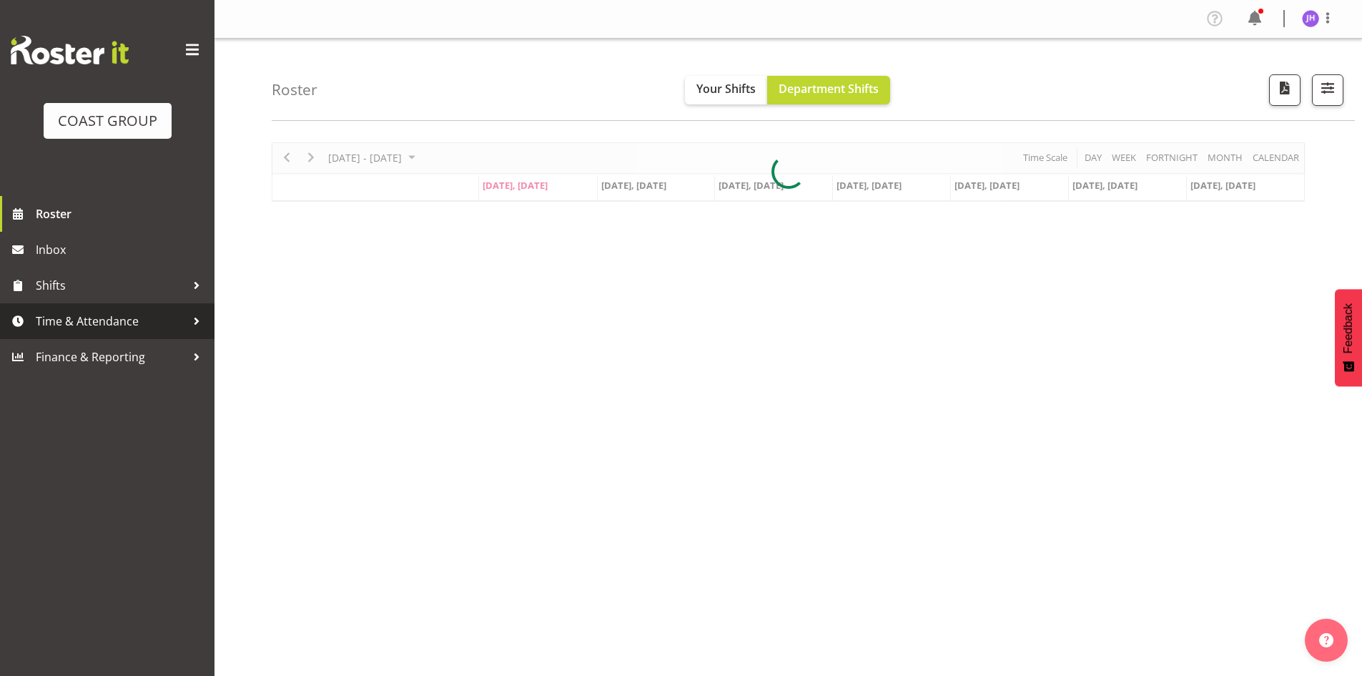
click at [145, 326] on span "Time & Attendance" at bounding box center [111, 320] width 150 height 21
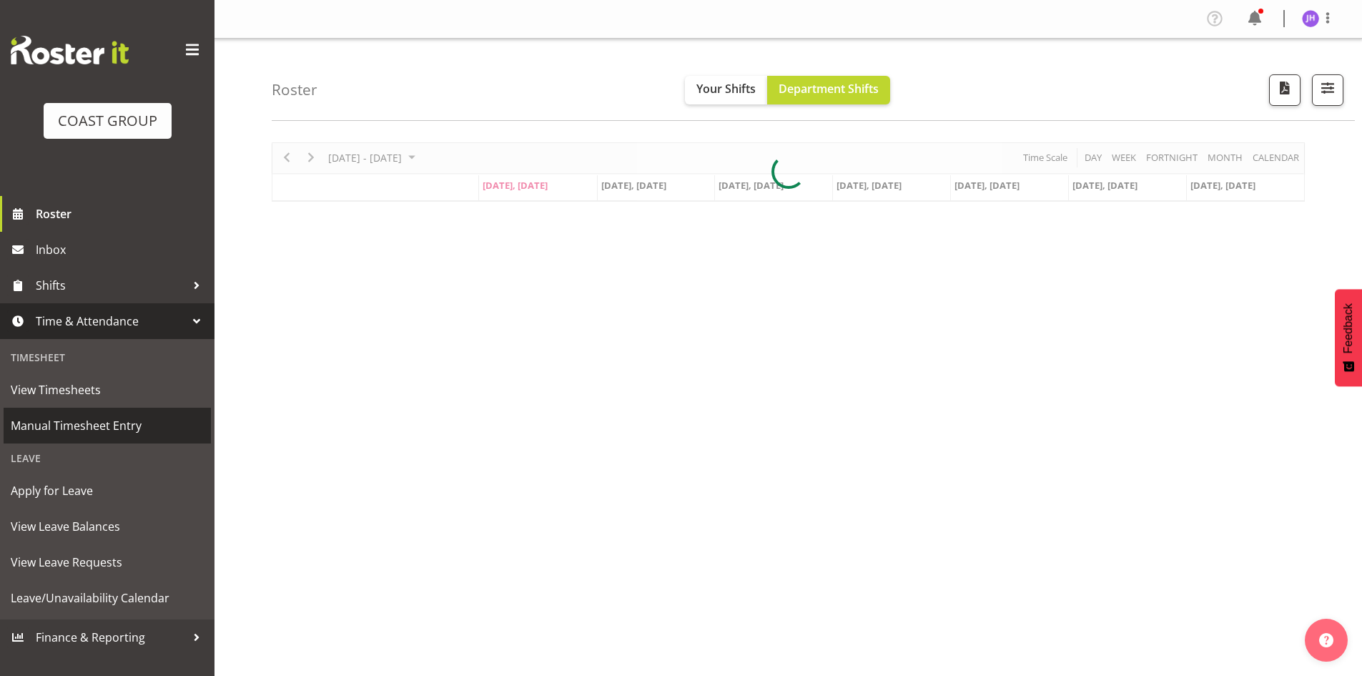
click at [124, 430] on span "Manual Timesheet Entry" at bounding box center [107, 425] width 193 height 21
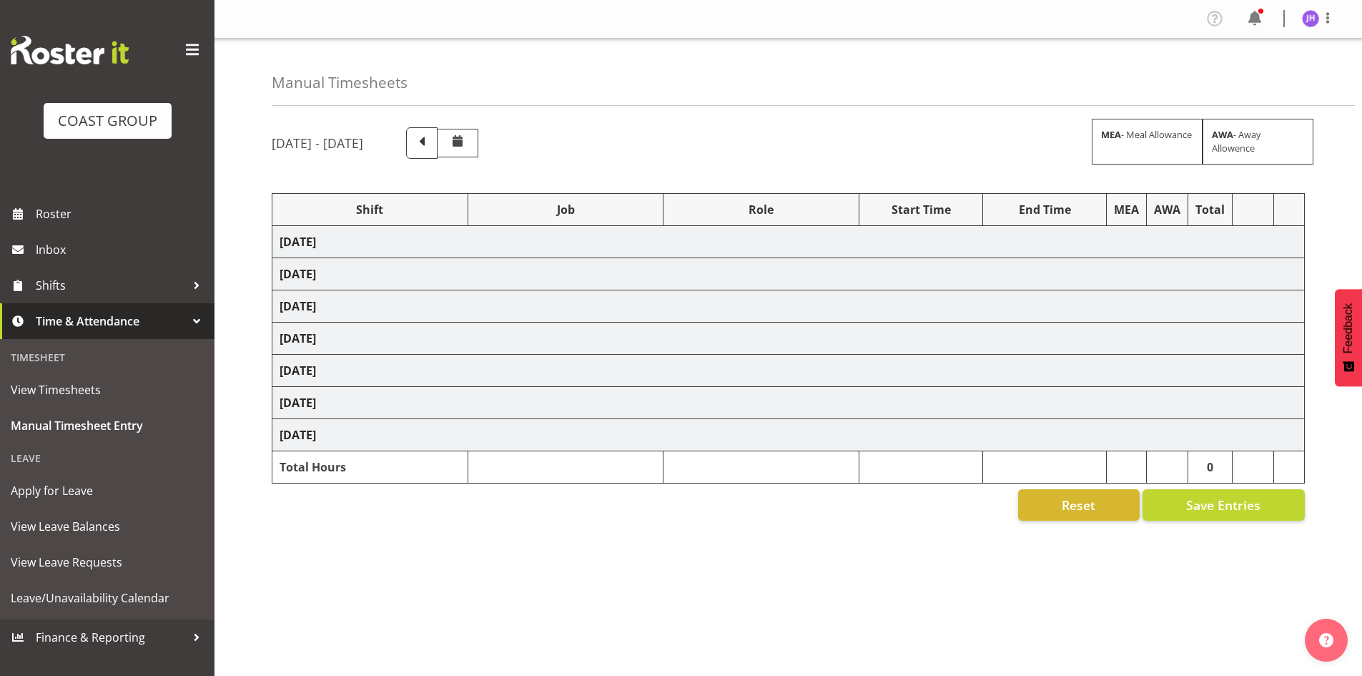
select select "1512"
select select "624"
select select "1512"
select select "624"
select select "1512"
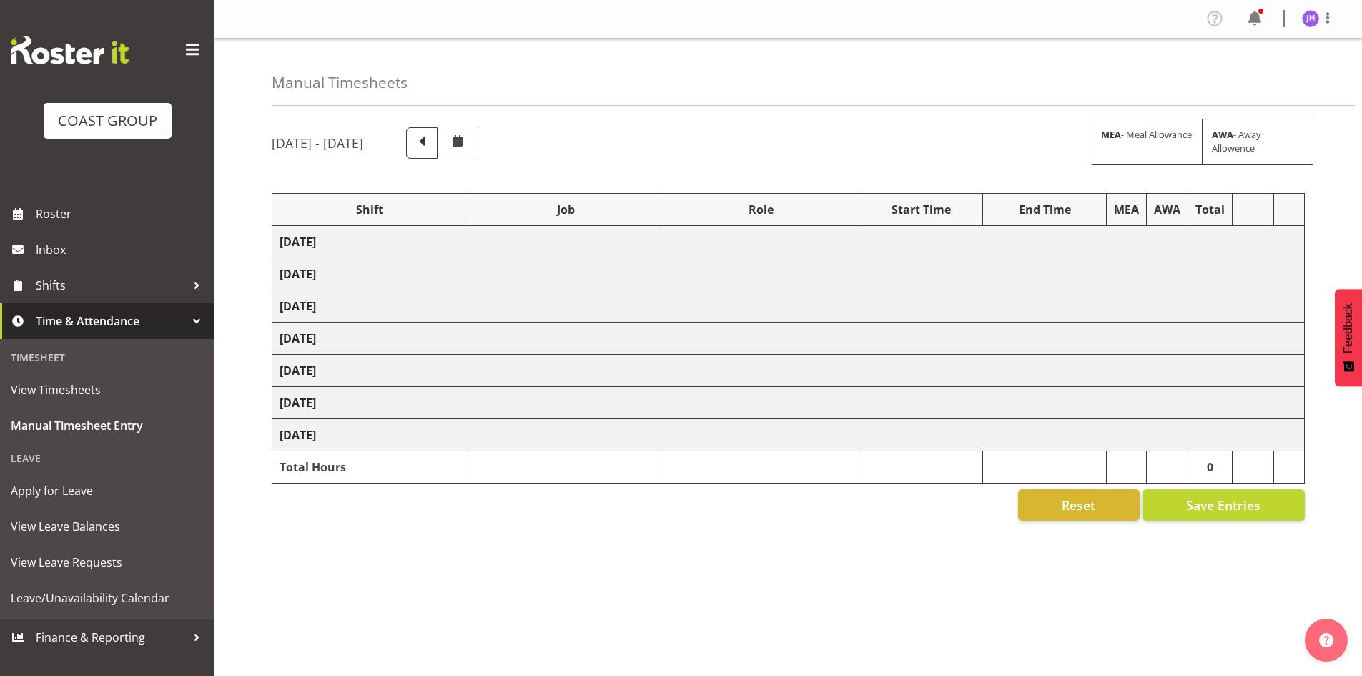
select select "624"
select select "1512"
select select "624"
select select "1512"
select select "624"
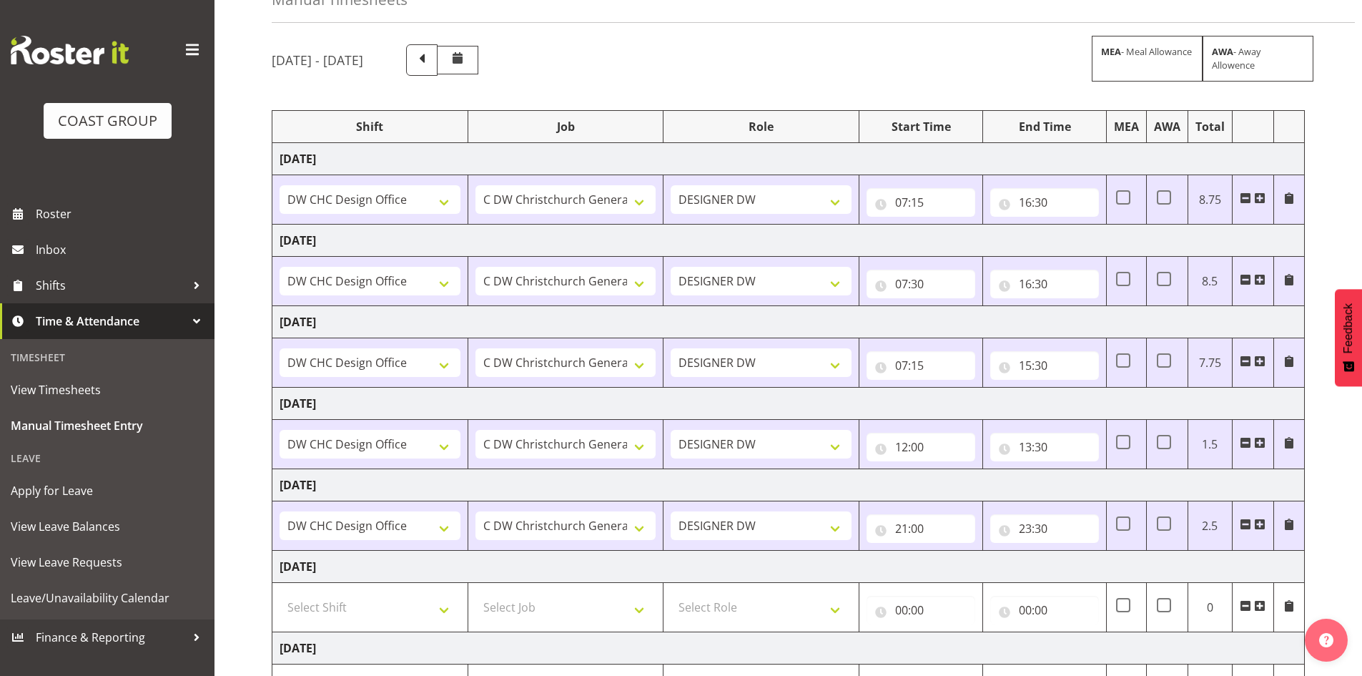
scroll to position [212, 0]
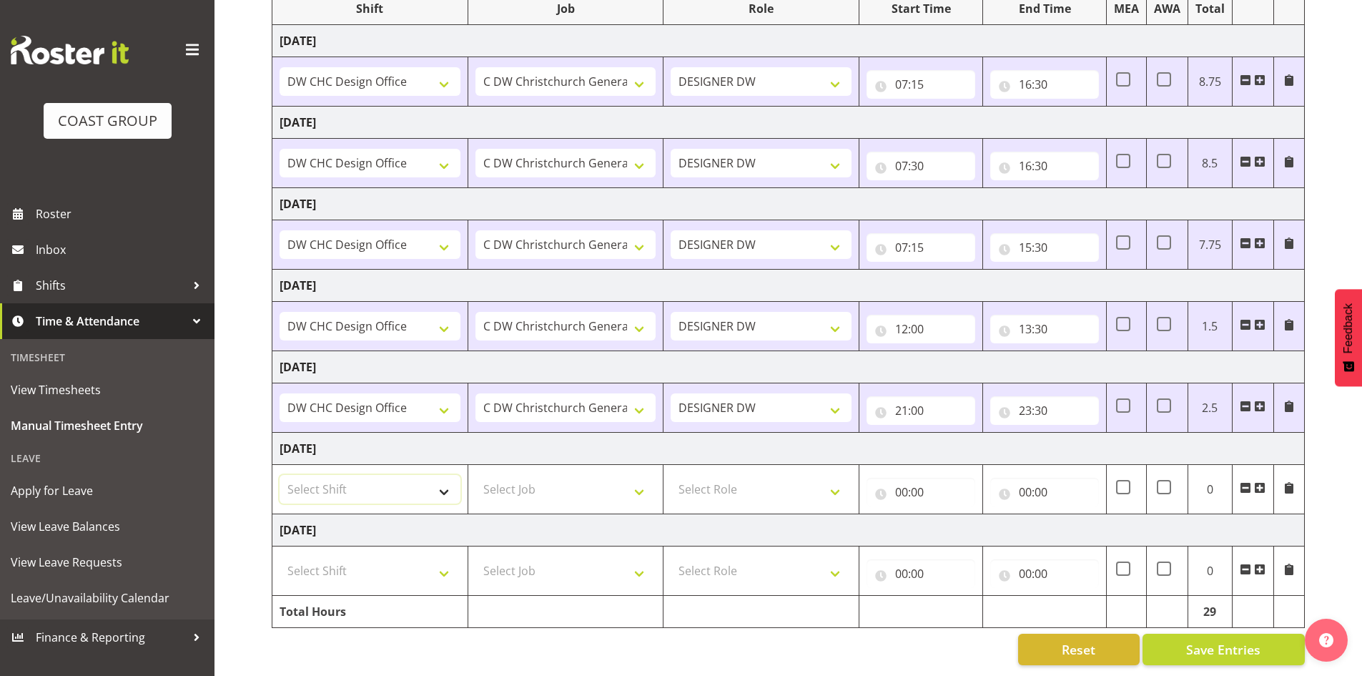
click at [405, 490] on select "Select Shift CHC SIGN ADMIN (LEAVE ALONE, DONT MAKE INACTIVE) DW CHC ARK WORK D…" at bounding box center [370, 489] width 181 height 29
select select "1512"
click at [280, 475] on select "Select Shift CHC SIGN ADMIN (LEAVE ALONE, DONT MAKE INACTIVE) DW CHC ARK WORK D…" at bounding box center [370, 489] width 181 height 29
click at [526, 475] on select "Select Job 1 Carlton Events 1 [PERSON_NAME][GEOGRAPHIC_DATA] 1 [PERSON_NAME][GE…" at bounding box center [566, 489] width 181 height 29
select select "624"
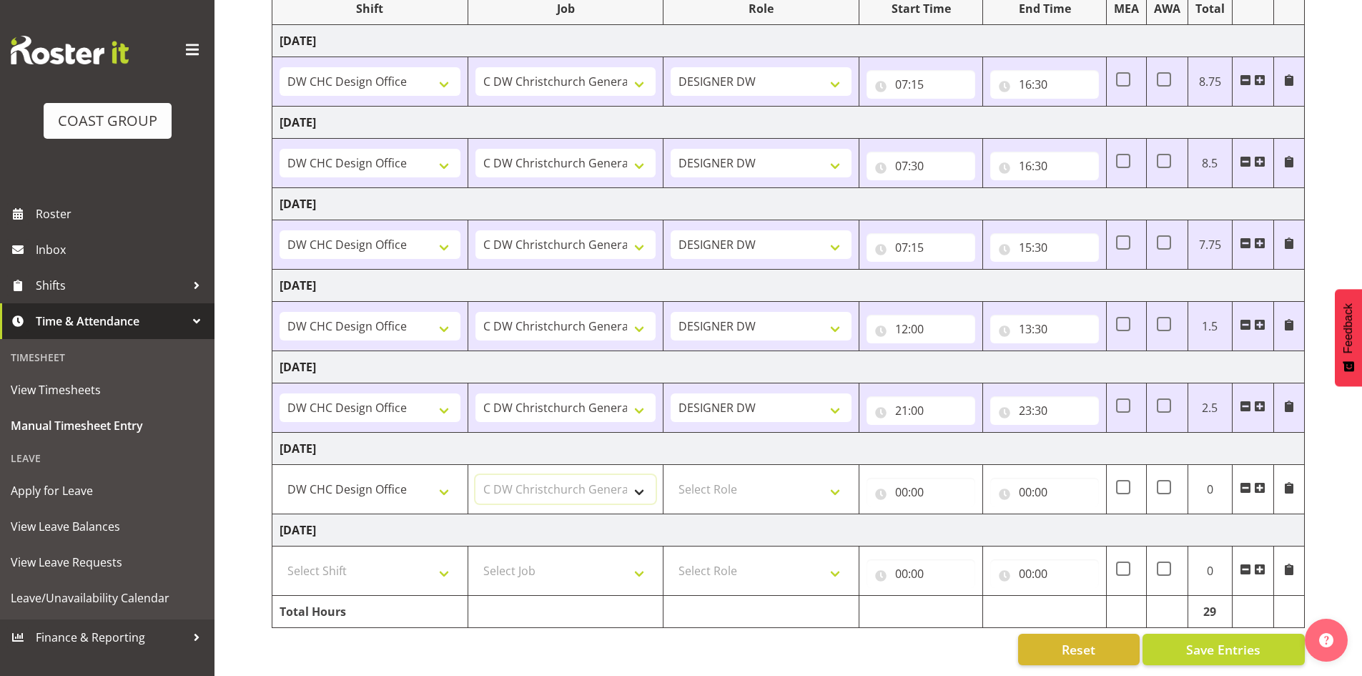
click at [476, 475] on select "Select Job 1 Carlton Events 1 [PERSON_NAME][GEOGRAPHIC_DATA] 1 [PERSON_NAME][GE…" at bounding box center [566, 489] width 181 height 29
drag, startPoint x: 693, startPoint y: 478, endPoint x: 713, endPoint y: 491, distance: 23.4
click at [693, 478] on select "Select Role DESIGNER [PERSON_NAME]" at bounding box center [761, 489] width 181 height 29
select select "221"
click at [671, 475] on select "Select Role DESIGNER [PERSON_NAME]" at bounding box center [761, 489] width 181 height 29
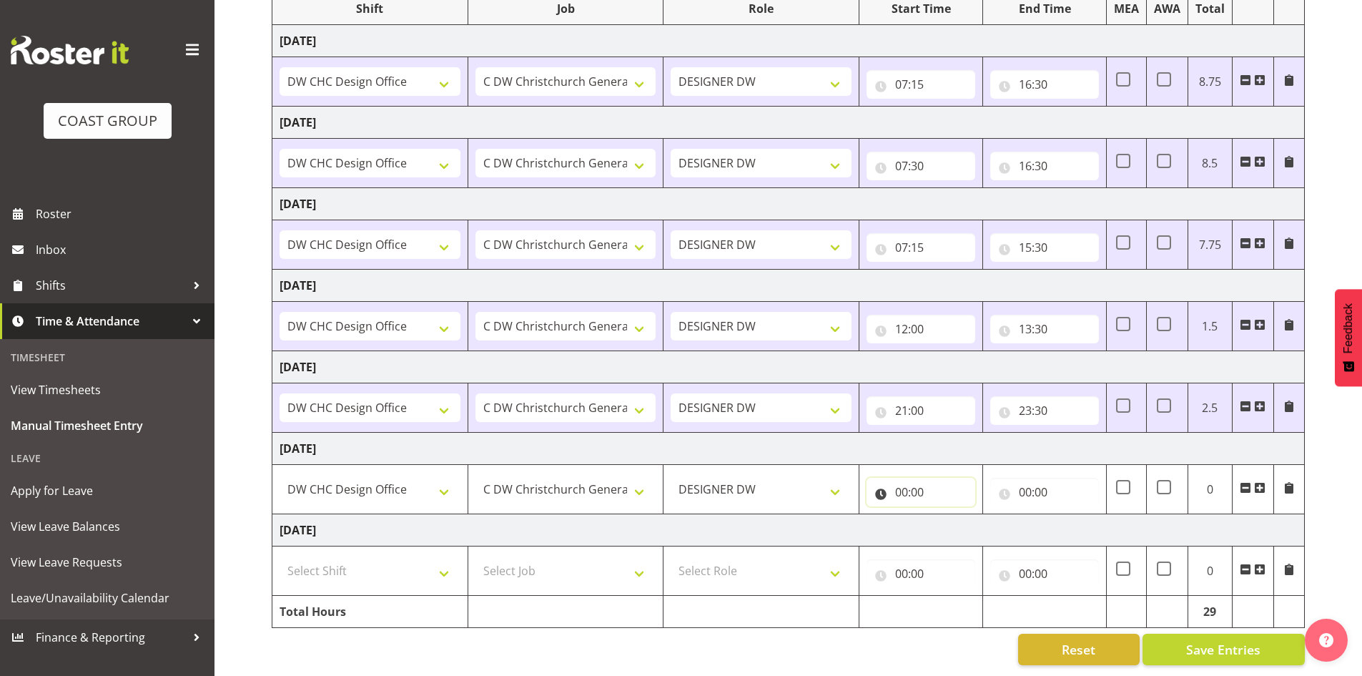
click at [903, 483] on input "00:00" at bounding box center [921, 492] width 109 height 29
click at [970, 517] on select "00 01 02 03 04 05 06 07 08 09 10 11 12 13 14 15 16 17 18 19 20 21 22 23" at bounding box center [964, 529] width 32 height 29
select select "7"
click at [948, 515] on select "00 01 02 03 04 05 06 07 08 09 10 11 12 13 14 15 16 17 18 19 20 21 22 23" at bounding box center [964, 529] width 32 height 29
type input "07:00"
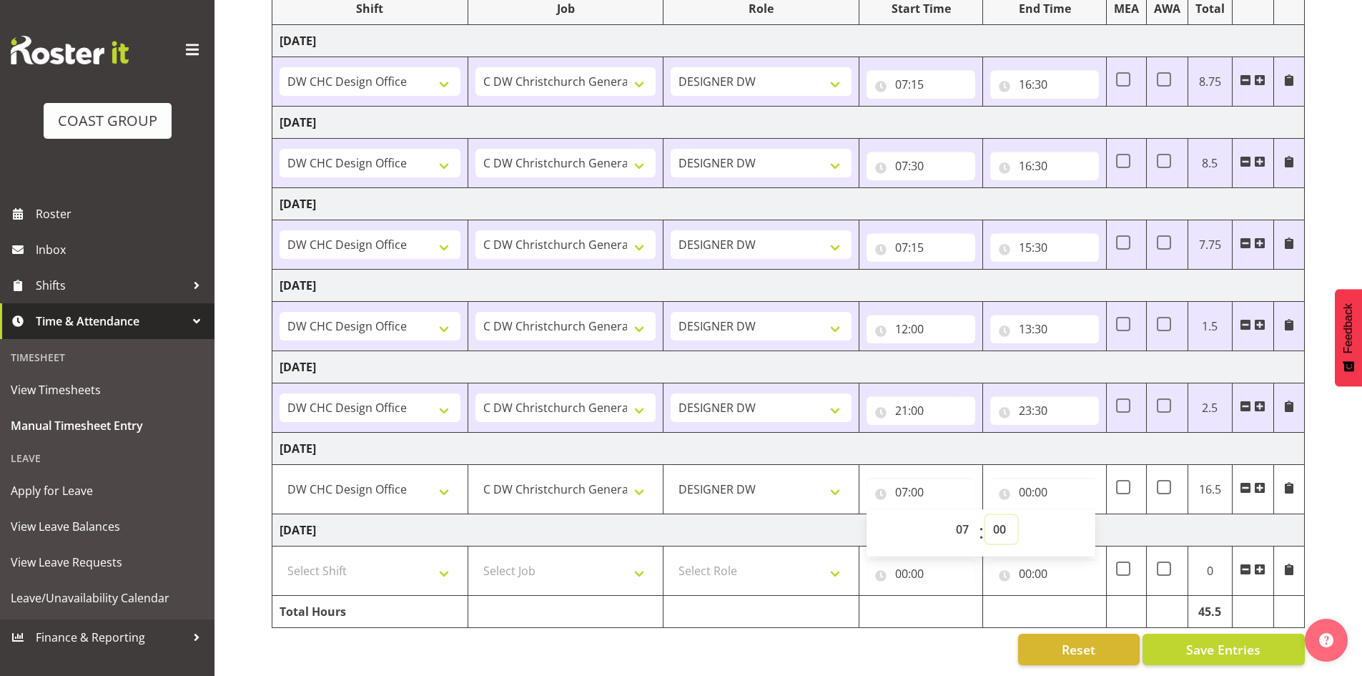
click at [986, 515] on select "00 01 02 03 04 05 06 07 08 09 10 11 12 13 14 15 16 17 18 19 20 21 22 23 24 25 2…" at bounding box center [1001, 529] width 32 height 29
select select "15"
click at [985, 515] on select "00 01 02 03 04 05 06 07 08 09 10 11 12 13 14 15 16 17 18 19 20 21 22 23 24 25 2…" at bounding box center [1001, 529] width 32 height 29
type input "07:15"
click at [1036, 483] on input "00:00" at bounding box center [1044, 492] width 109 height 29
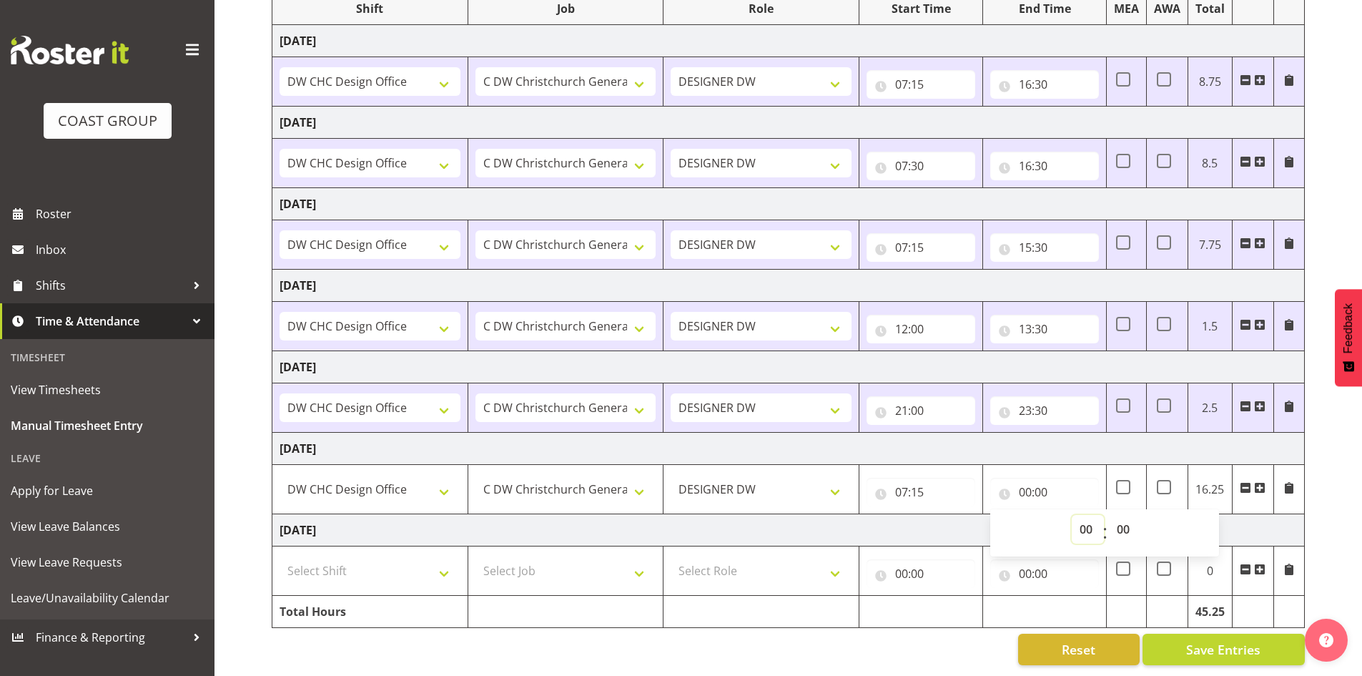
drag, startPoint x: 1091, startPoint y: 523, endPoint x: 1088, endPoint y: 505, distance: 18.9
click at [1091, 523] on select "00 01 02 03 04 05 06 07 08 09 10 11 12 13 14 15 16 17 18 19 20 21 22 23" at bounding box center [1088, 529] width 32 height 29
select select "16"
click at [1072, 515] on select "00 01 02 03 04 05 06 07 08 09 10 11 12 13 14 15 16 17 18 19 20 21 22 23" at bounding box center [1088, 529] width 32 height 29
type input "16:00"
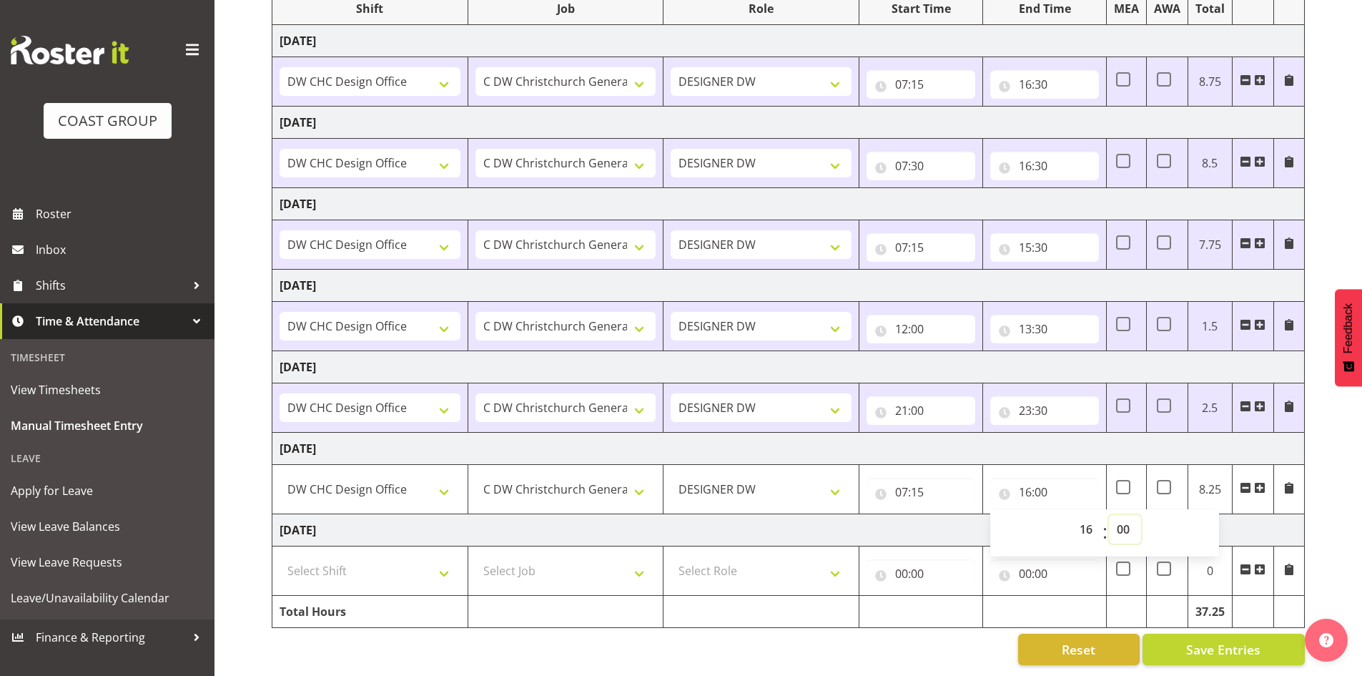
click at [1118, 516] on select "00 01 02 03 04 05 06 07 08 09 10 11 12 13 14 15 16 17 18 19 20 21 22 23 24 25 2…" at bounding box center [1125, 529] width 32 height 29
select select "30"
click at [1109, 515] on select "00 01 02 03 04 05 06 07 08 09 10 11 12 13 14 15 16 17 18 19 20 21 22 23 24 25 2…" at bounding box center [1125, 529] width 32 height 29
type input "16:30"
click at [1291, 514] on td "[DATE]" at bounding box center [788, 530] width 1033 height 32
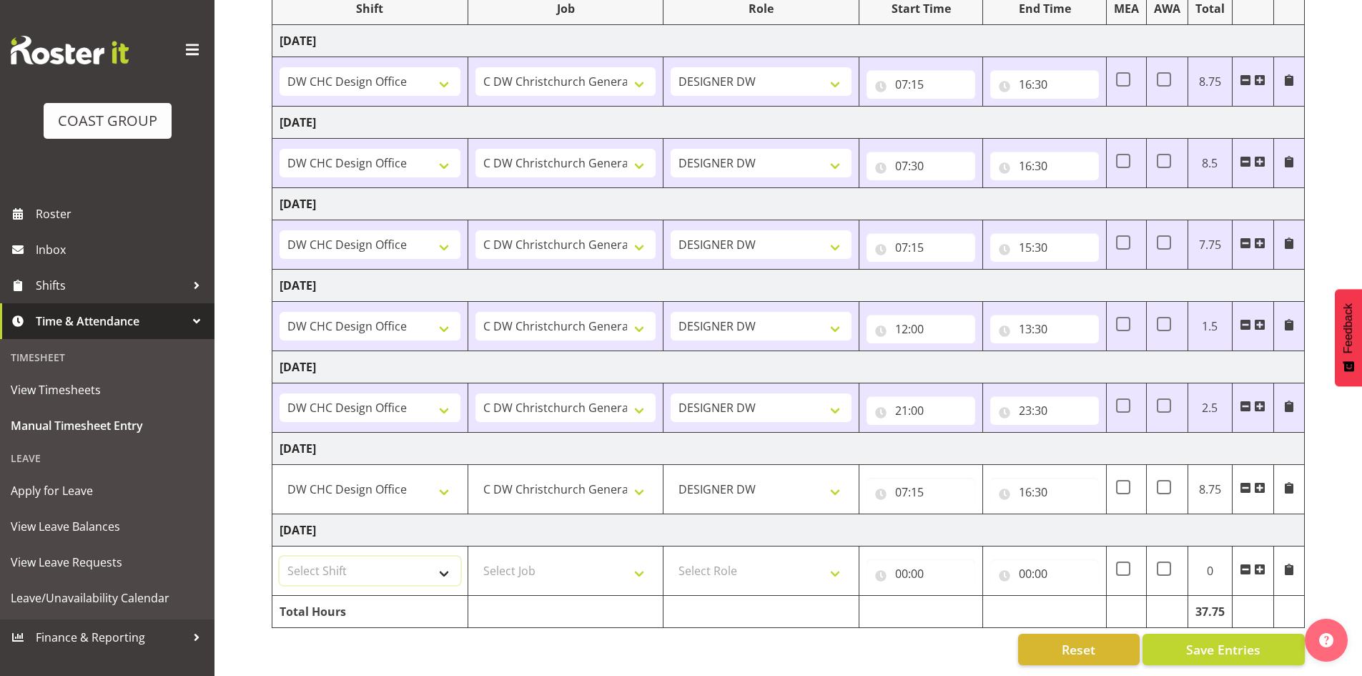
click at [431, 562] on select "Select Shift CHC SIGN ADMIN (LEAVE ALONE, DONT MAKE INACTIVE) DW CHC ARK WORK D…" at bounding box center [370, 570] width 181 height 29
select select "1512"
click at [280, 556] on select "Select Shift CHC SIGN ADMIN (LEAVE ALONE, DONT MAKE INACTIVE) DW CHC ARK WORK D…" at bounding box center [370, 570] width 181 height 29
click at [539, 564] on select "Select Job 1 Carlton Events 1 [PERSON_NAME][GEOGRAPHIC_DATA] 1 [PERSON_NAME][GE…" at bounding box center [566, 570] width 181 height 29
select select "624"
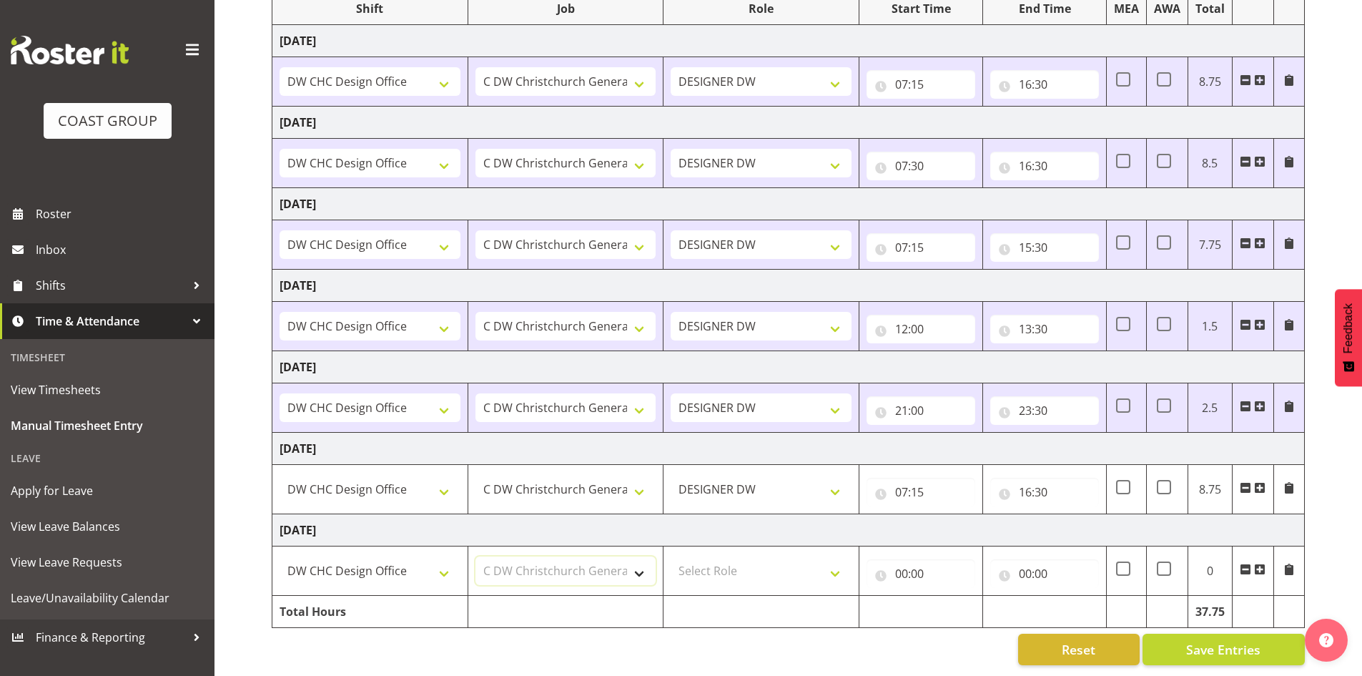
click at [476, 556] on select "Select Job 1 Carlton Events 1 [PERSON_NAME][GEOGRAPHIC_DATA] 1 [PERSON_NAME][GE…" at bounding box center [566, 570] width 181 height 29
click at [694, 566] on select "Select Role DESIGNER [PERSON_NAME]" at bounding box center [761, 570] width 181 height 29
select select "221"
click at [671, 556] on select "Select Role DESIGNER [PERSON_NAME]" at bounding box center [761, 570] width 181 height 29
click at [900, 561] on input "00:00" at bounding box center [921, 573] width 109 height 29
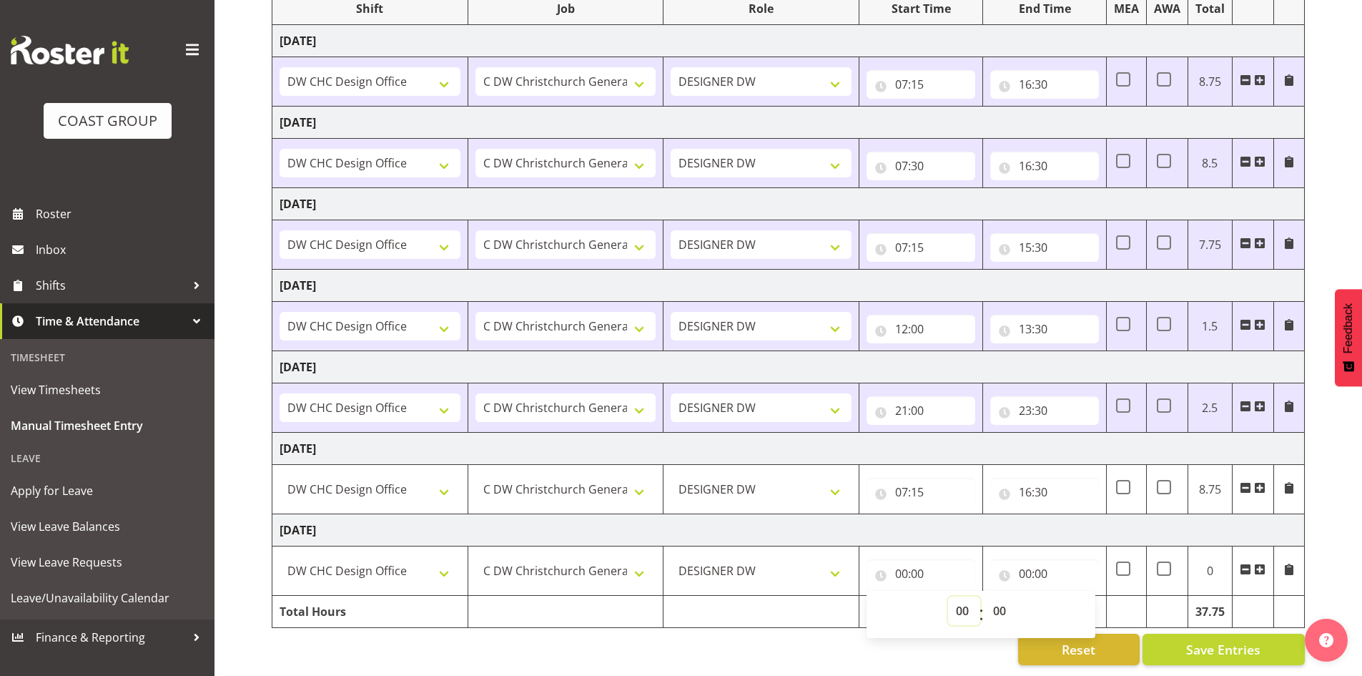
click at [960, 598] on select "00 01 02 03 04 05 06 07 08 09 10 11 12 13 14 15 16 17 18 19 20 21 22 23" at bounding box center [964, 610] width 32 height 29
select select "7"
click at [948, 596] on select "00 01 02 03 04 05 06 07 08 09 10 11 12 13 14 15 16 17 18 19 20 21 22 23" at bounding box center [964, 610] width 32 height 29
type input "07:00"
click at [1023, 569] on input "00:00" at bounding box center [1044, 573] width 109 height 29
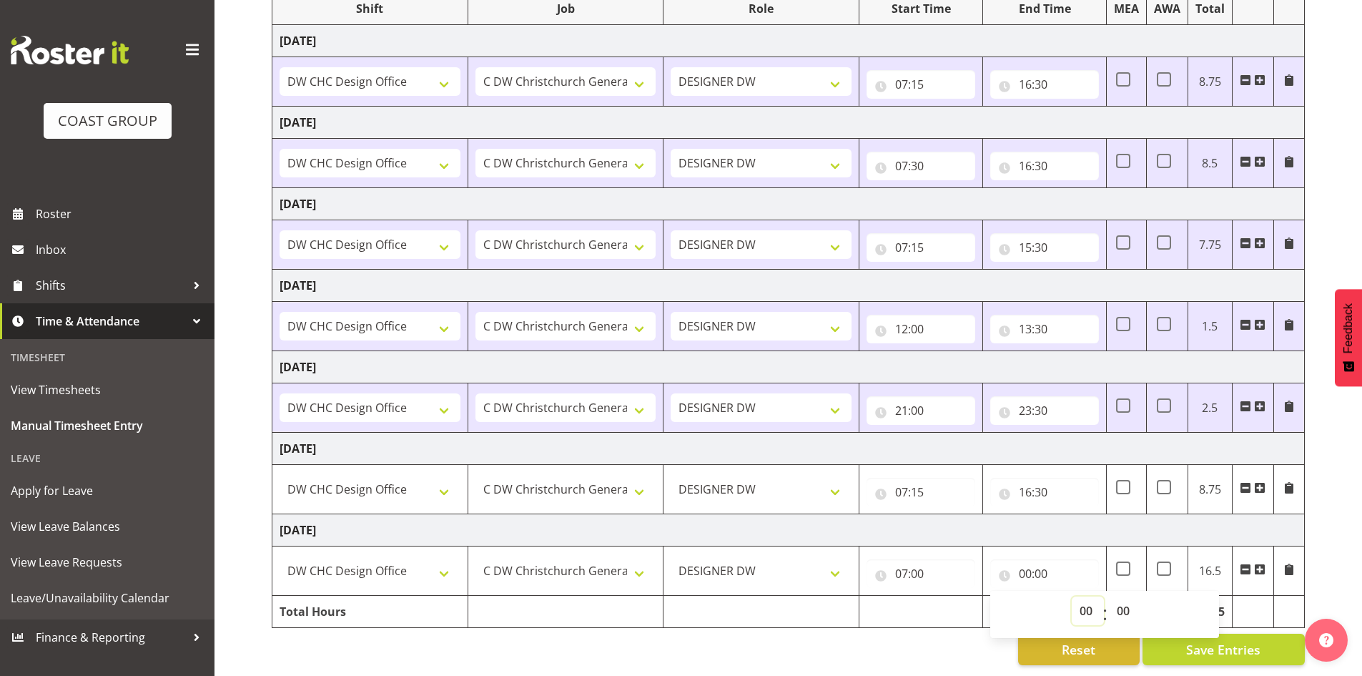
click at [1077, 596] on select "00 01 02 03 04 05 06 07 08 09 10 11 12 13 14 15 16 17 18 19 20 21 22 23" at bounding box center [1088, 610] width 32 height 29
select select "16"
click at [1072, 596] on select "00 01 02 03 04 05 06 07 08 09 10 11 12 13 14 15 16 17 18 19 20 21 22 23" at bounding box center [1088, 610] width 32 height 29
type input "16:00"
click at [1129, 598] on select "00 01 02 03 04 05 06 07 08 09 10 11 12 13 14 15 16 17 18 19 20 21 22 23 24 25 2…" at bounding box center [1125, 610] width 32 height 29
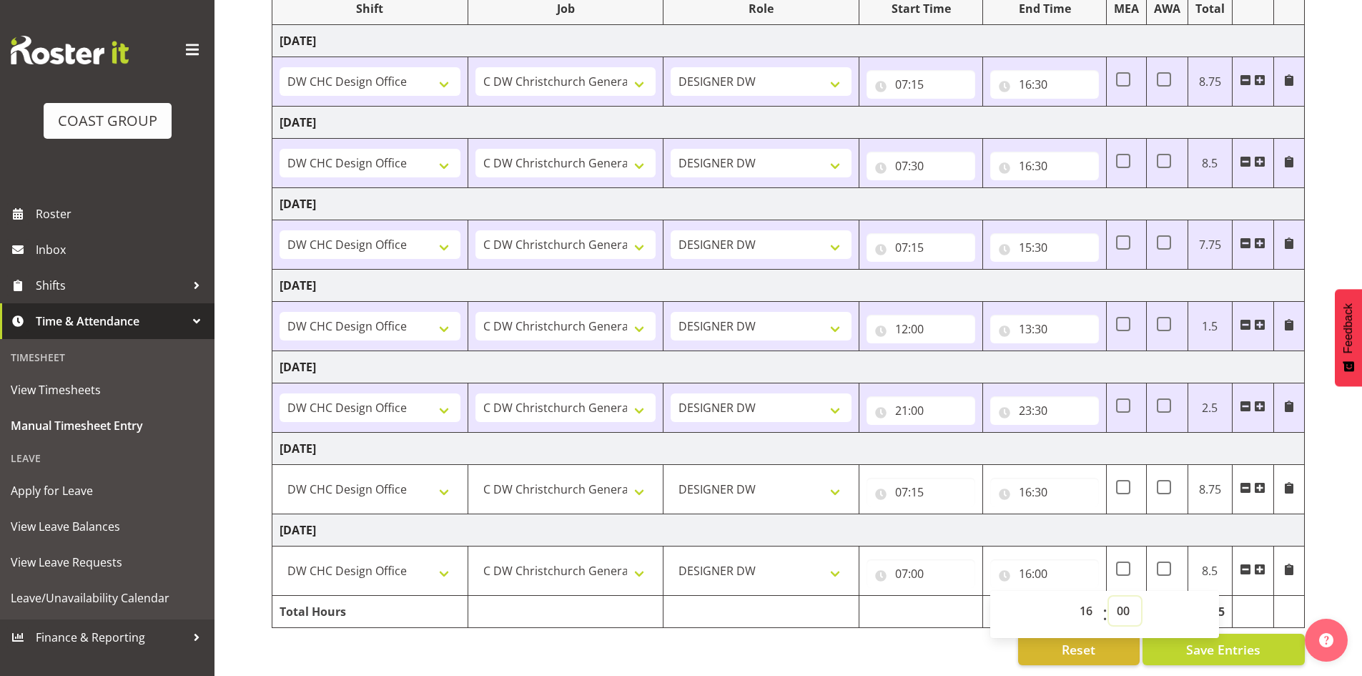
select select "27"
click at [1109, 596] on select "00 01 02 03 04 05 06 07 08 09 10 11 12 13 14 15 16 17 18 19 20 21 22 23 24 25 2…" at bounding box center [1125, 610] width 32 height 29
type input "16:27"
click at [1130, 591] on div "00 01 02 03 04 05 06 07 08 09 10 11 12 13 14 15 16 17 18 19 20 21 22 23 : 00 01…" at bounding box center [1104, 614] width 229 height 47
click at [1116, 596] on select "00 01 02 03 04 05 06 07 08 09 10 11 12 13 14 15 16 17 18 19 20 21 22 23 24 25 2…" at bounding box center [1125, 610] width 32 height 29
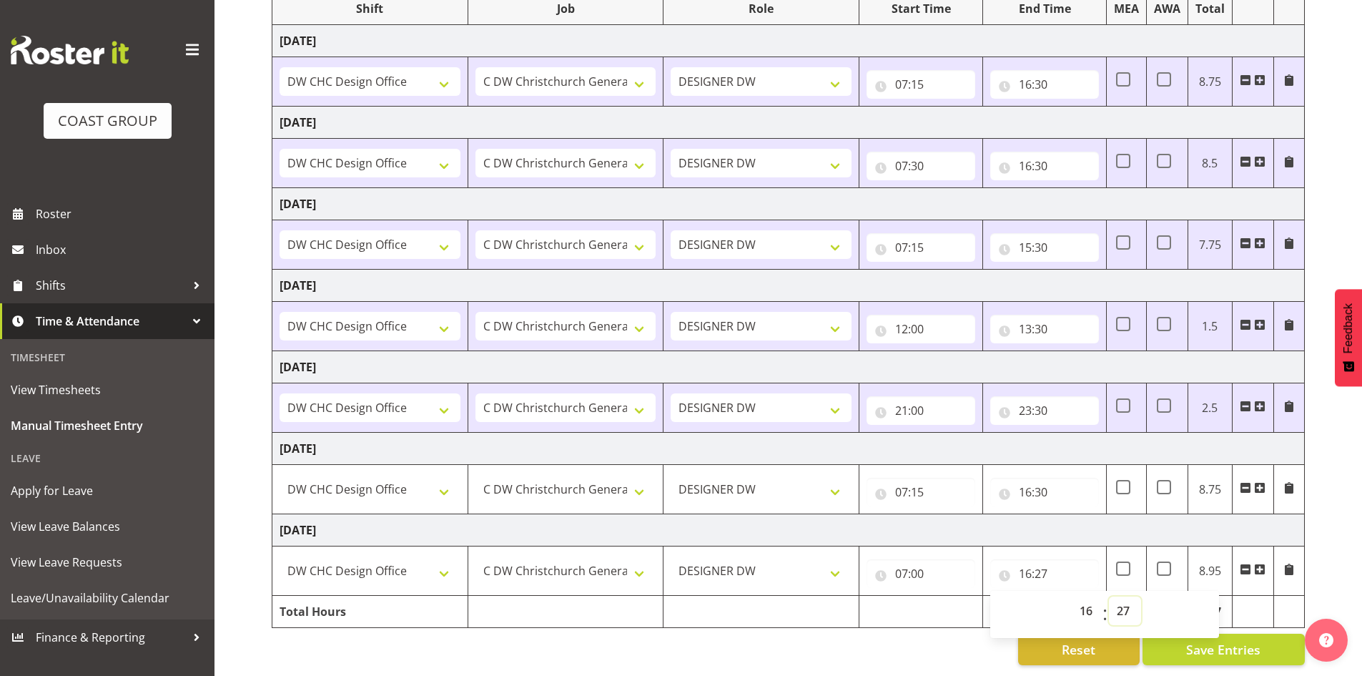
select select "30"
click at [1109, 596] on select "00 01 02 03 04 05 06 07 08 09 10 11 12 13 14 15 16 17 18 19 20 21 22 23 24 25 2…" at bounding box center [1125, 610] width 32 height 29
type input "16:30"
drag, startPoint x: 1337, startPoint y: 563, endPoint x: 1317, endPoint y: 562, distance: 20.0
click at [1336, 563] on div "[DATE] - [DATE] MEA - Meal Allowance AWA - Away Allowence Shift Job Role Start …" at bounding box center [817, 296] width 1091 height 760
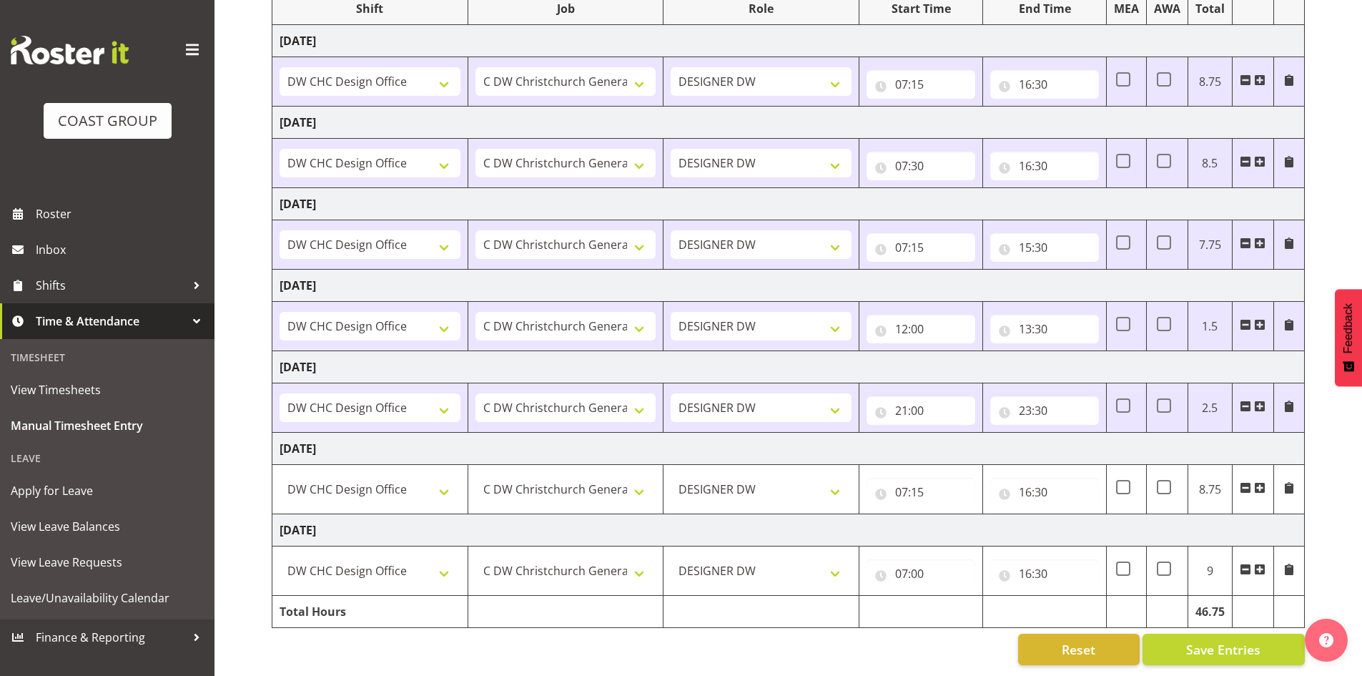
click at [1259, 482] on span at bounding box center [1259, 487] width 11 height 11
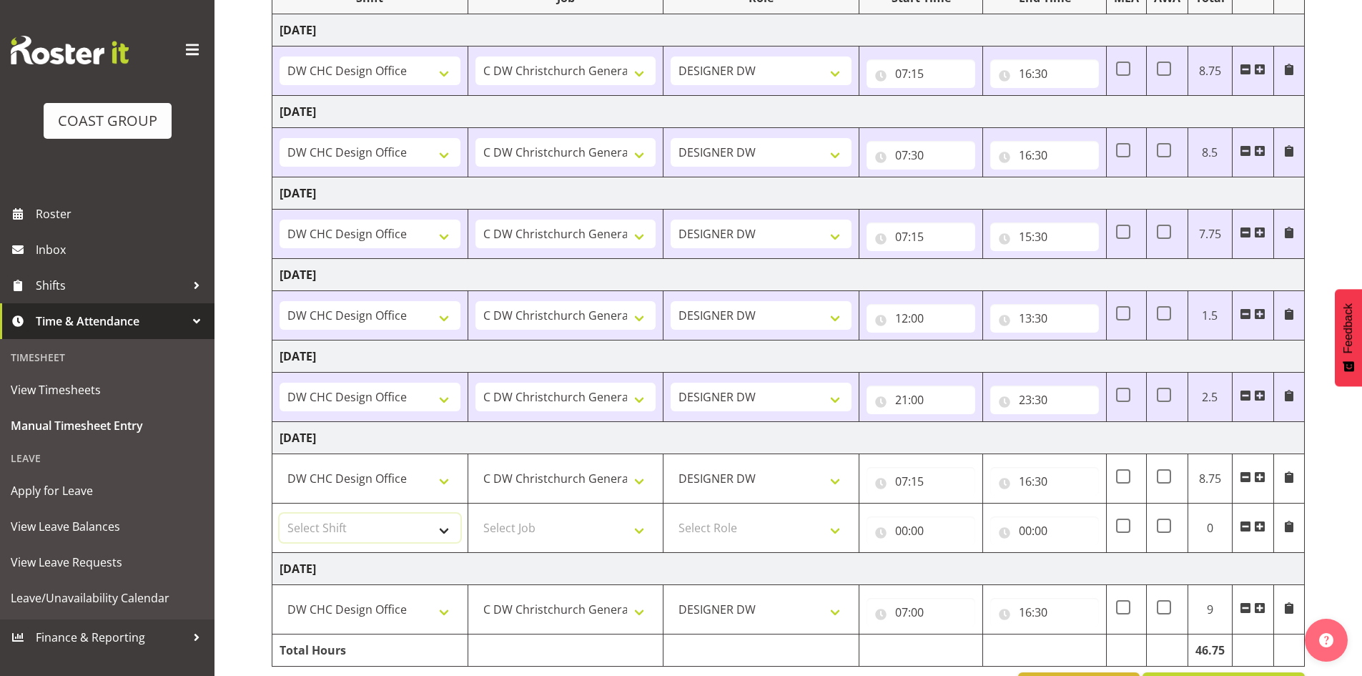
click at [366, 528] on select "Select Shift CHC SIGN ADMIN (LEAVE ALONE, DONT MAKE INACTIVE) DW CHC ARK WORK D…" at bounding box center [370, 527] width 181 height 29
select select "1512"
click at [280, 513] on select "Select Shift CHC SIGN ADMIN (LEAVE ALONE, DONT MAKE INACTIVE) DW CHC ARK WORK D…" at bounding box center [370, 527] width 181 height 29
click at [511, 527] on select "Select Job 1 Carlton Events 1 [PERSON_NAME][GEOGRAPHIC_DATA] 1 [PERSON_NAME][GE…" at bounding box center [566, 527] width 181 height 29
select select "624"
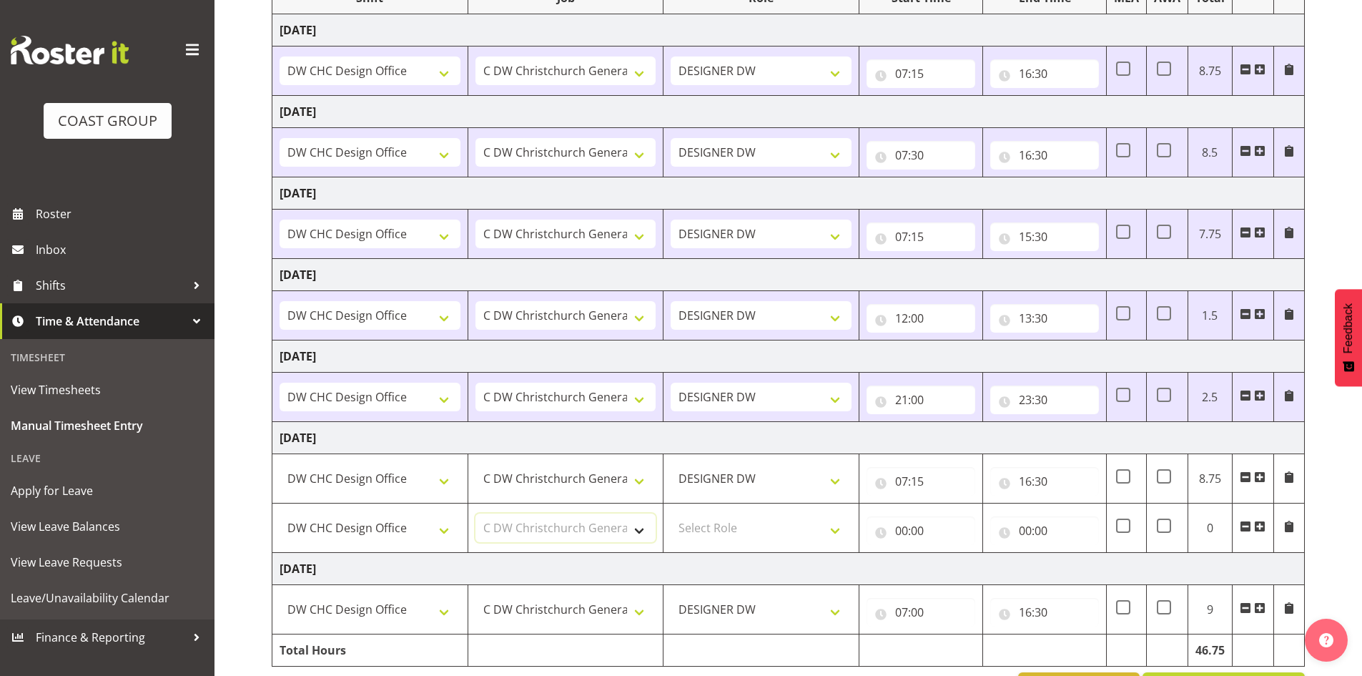
click at [476, 513] on select "Select Job 1 Carlton Events 1 [PERSON_NAME][GEOGRAPHIC_DATA] 1 [PERSON_NAME][GE…" at bounding box center [566, 527] width 181 height 29
drag, startPoint x: 700, startPoint y: 528, endPoint x: 710, endPoint y: 536, distance: 12.3
click at [700, 528] on select "Select Role DESIGNER [PERSON_NAME]" at bounding box center [761, 527] width 181 height 29
select select "221"
click at [671, 513] on select "Select Role DESIGNER [PERSON_NAME]" at bounding box center [761, 527] width 181 height 29
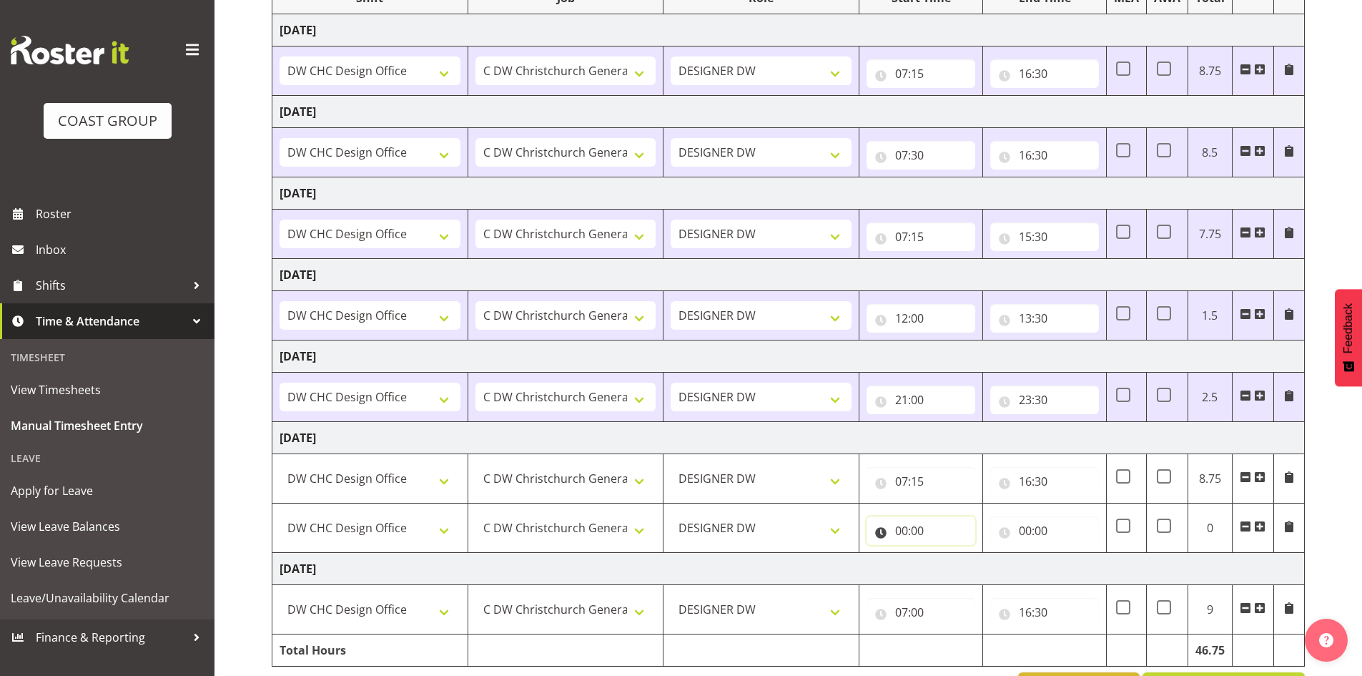
click at [905, 531] on input "00:00" at bounding box center [921, 530] width 109 height 29
click at [970, 571] on select "00 01 02 03 04 05 06 07 08 09 10 11 12 13 14 15 16 17 18 19 20 21 22 23" at bounding box center [964, 568] width 32 height 29
select select "19"
click at [948, 554] on select "00 01 02 03 04 05 06 07 08 09 10 11 12 13 14 15 16 17 18 19 20 21 22 23" at bounding box center [964, 568] width 32 height 29
type input "19:00"
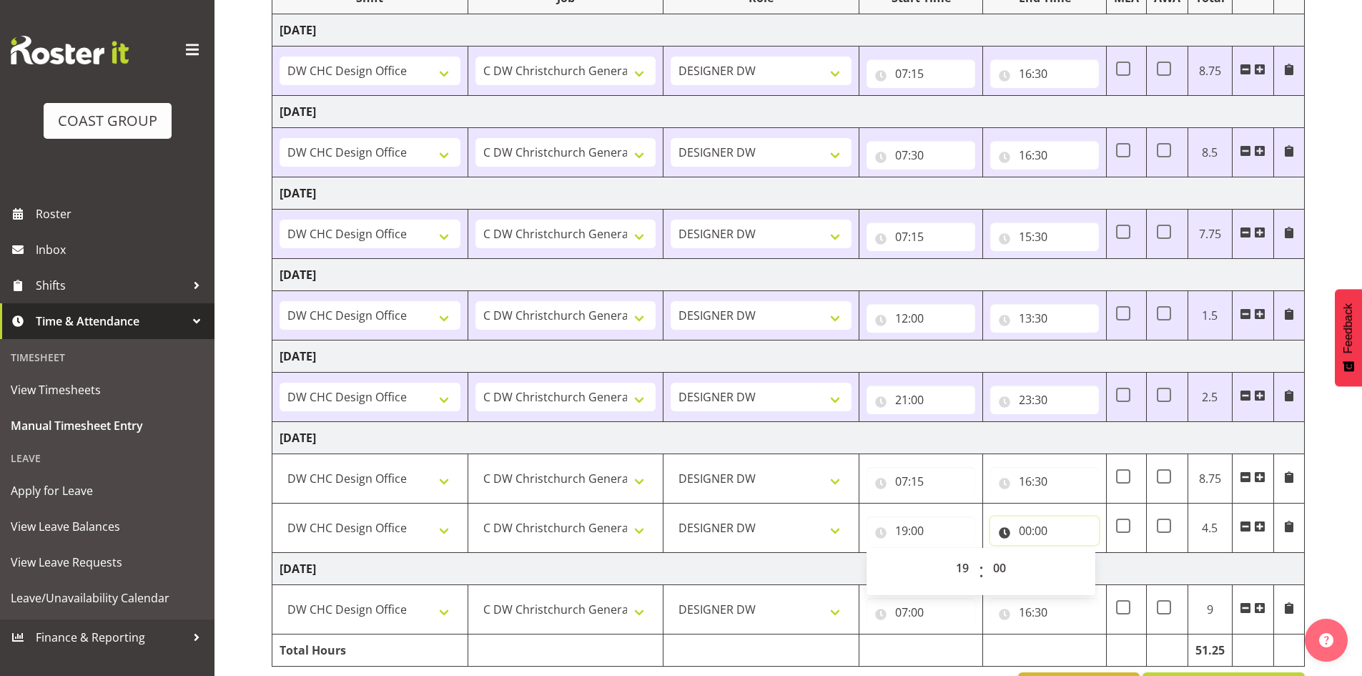
drag, startPoint x: 1025, startPoint y: 531, endPoint x: 1077, endPoint y: 544, distance: 53.9
click at [1026, 531] on input "00:00" at bounding box center [1044, 530] width 109 height 29
click at [1090, 567] on select "00 01 02 03 04 05 06 07 08 09 10 11 12 13 14 15 16 17 18 19 20 21 22 23" at bounding box center [1088, 568] width 32 height 29
select select "21"
click at [1072, 554] on select "00 01 02 03 04 05 06 07 08 09 10 11 12 13 14 15 16 17 18 19 20 21 22 23" at bounding box center [1088, 568] width 32 height 29
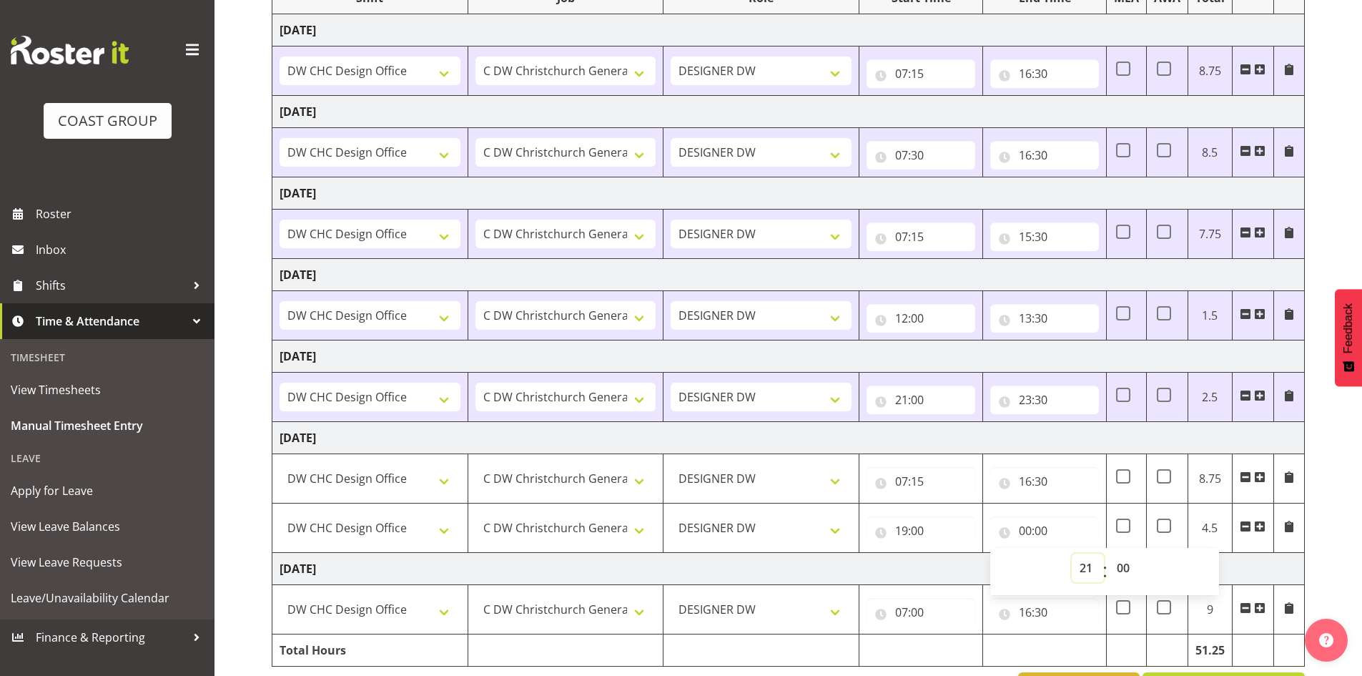
type input "21:00"
click at [1287, 559] on td "[DATE]" at bounding box center [788, 569] width 1033 height 32
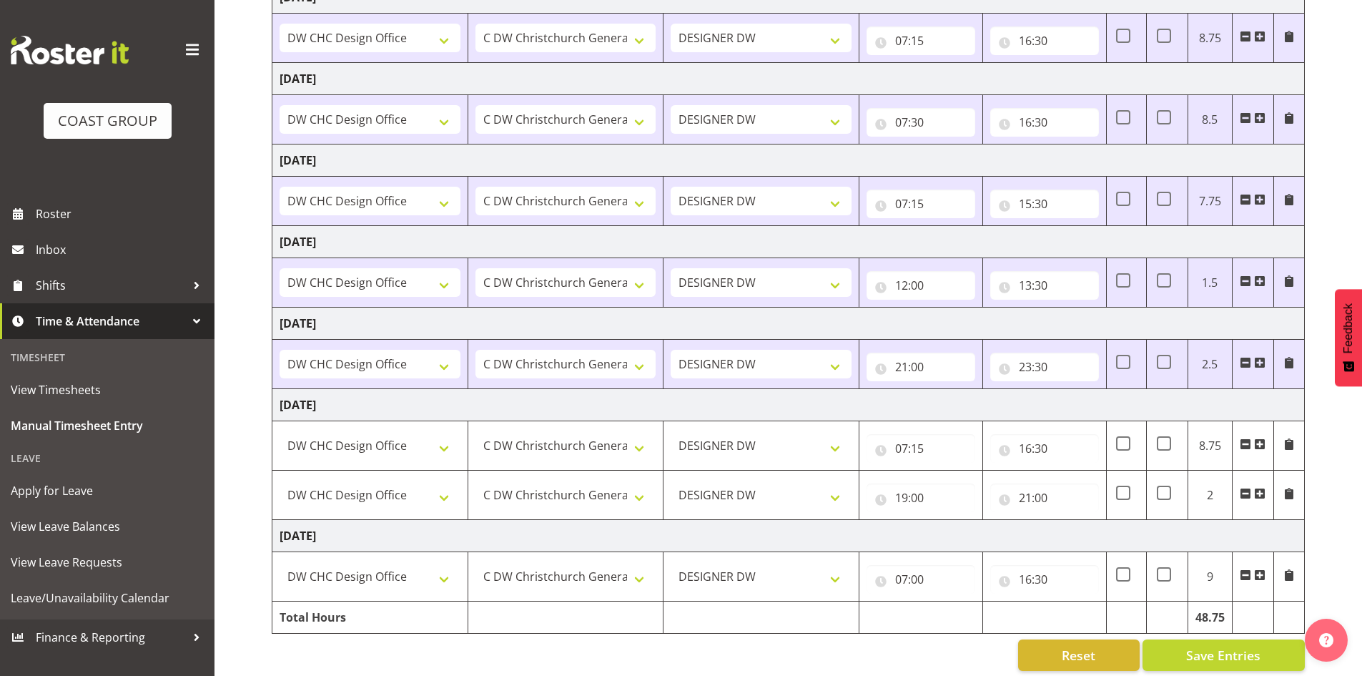
scroll to position [261, 0]
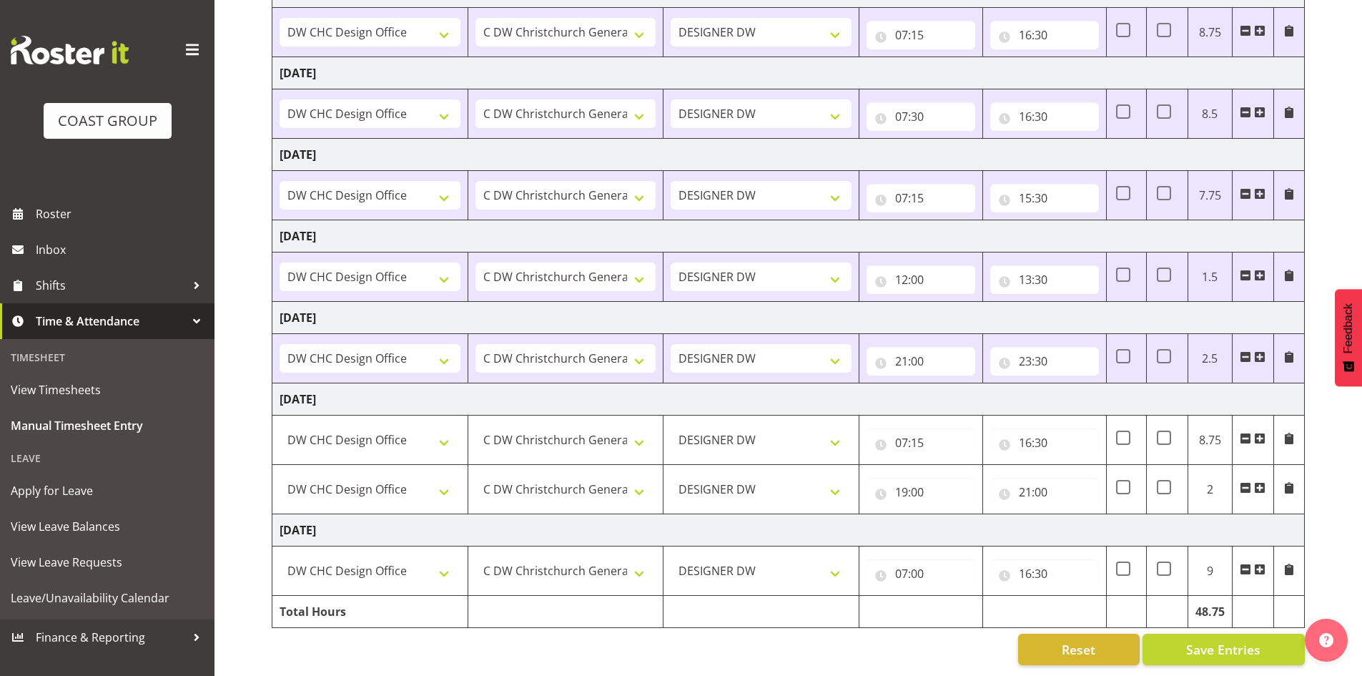
click at [1257, 564] on span at bounding box center [1259, 569] width 11 height 11
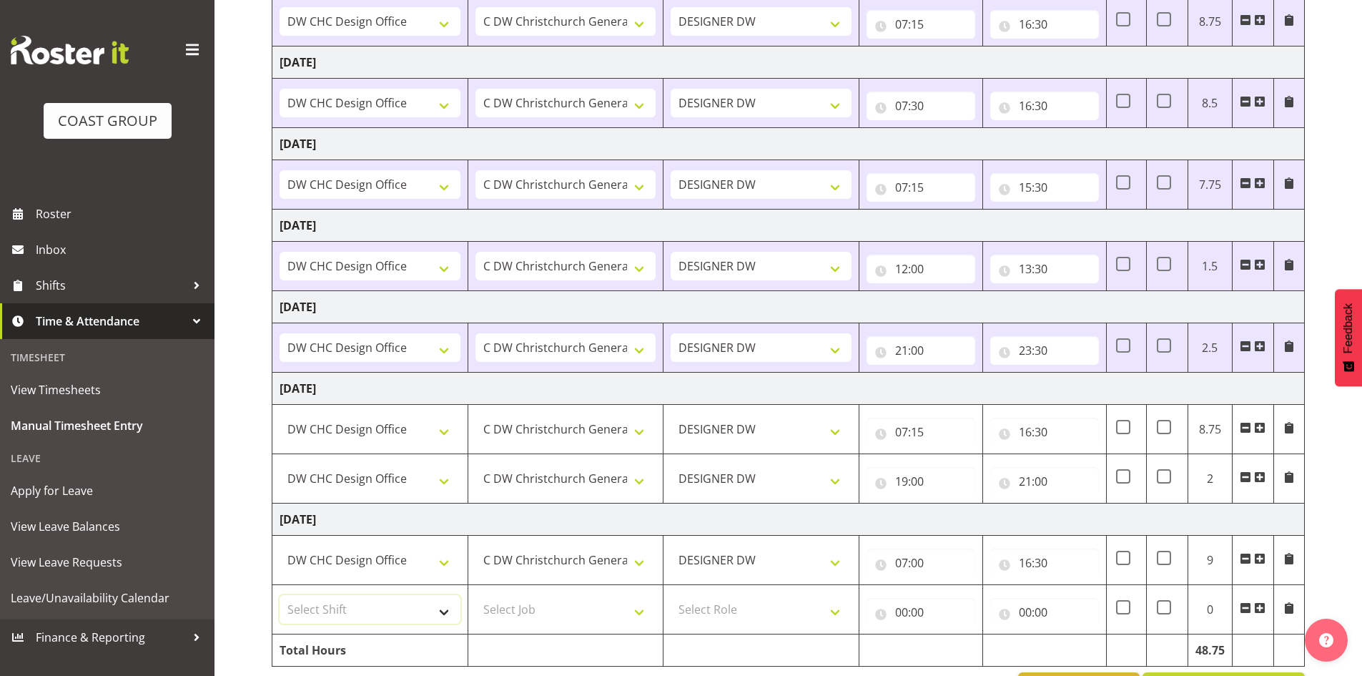
click at [403, 605] on select "Select Shift CHC SIGN ADMIN (LEAVE ALONE, DONT MAKE INACTIVE) DW CHC ARK WORK D…" at bounding box center [370, 609] width 181 height 29
select select "1512"
click at [280, 595] on select "Select Shift CHC SIGN ADMIN (LEAVE ALONE, DONT MAKE INACTIVE) DW CHC ARK WORK D…" at bounding box center [370, 609] width 181 height 29
click at [536, 612] on select "Select Job 1 Carlton Events 1 [PERSON_NAME][GEOGRAPHIC_DATA] 1 [PERSON_NAME][GE…" at bounding box center [566, 609] width 181 height 29
click at [476, 595] on select "Select Job 1 Carlton Events 1 [PERSON_NAME][GEOGRAPHIC_DATA] 1 [PERSON_NAME][GE…" at bounding box center [566, 609] width 181 height 29
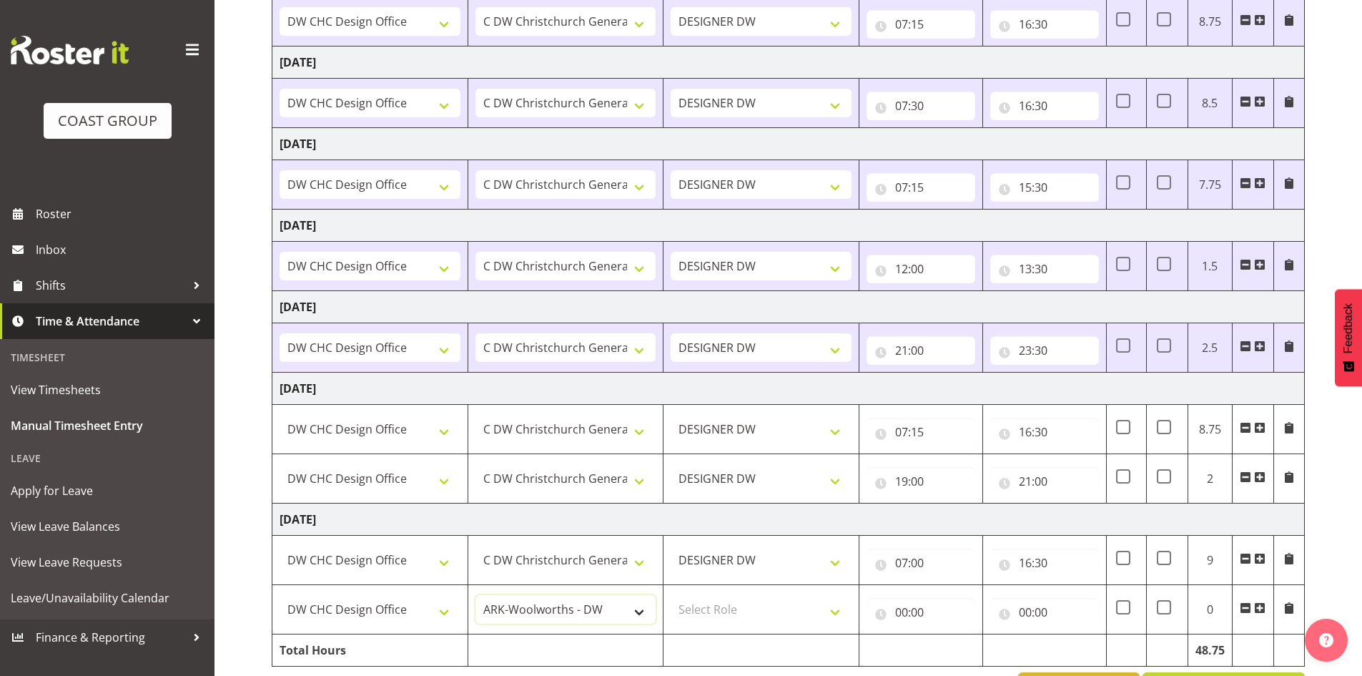
click at [562, 604] on select "1 Carlton Events 1 [PERSON_NAME] 1 [PERSON_NAME][GEOGRAPHIC_DATA] 1 EHS WAREHOU…" at bounding box center [566, 609] width 181 height 29
select select "624"
click at [476, 595] on select "1 Carlton Events 1 [PERSON_NAME] 1 [PERSON_NAME][GEOGRAPHIC_DATA] 1 EHS WAREHOU…" at bounding box center [566, 609] width 181 height 29
click at [681, 616] on select "Select Role DESIGNER [PERSON_NAME]" at bounding box center [761, 609] width 181 height 29
select select "221"
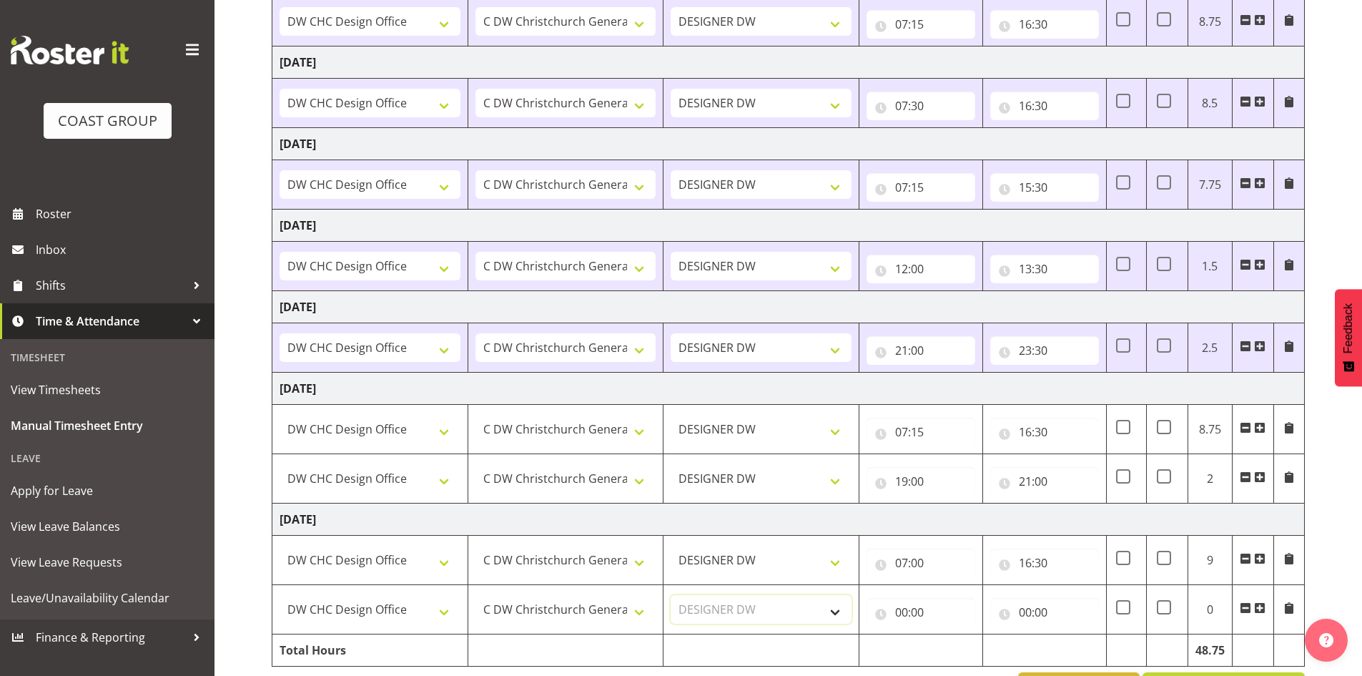
click at [671, 595] on select "Select Role DESIGNER [PERSON_NAME]" at bounding box center [761, 609] width 181 height 29
click at [908, 611] on input "00:00" at bounding box center [921, 612] width 109 height 29
click at [961, 646] on select "00 01 02 03 04 05 06 07 08 09 10 11 12 13 14 15 16 17 18 19 20 21 22 23" at bounding box center [964, 649] width 32 height 29
select select "19"
click at [948, 635] on select "00 01 02 03 04 05 06 07 08 09 10 11 12 13 14 15 16 17 18 19 20 21 22 23" at bounding box center [964, 649] width 32 height 29
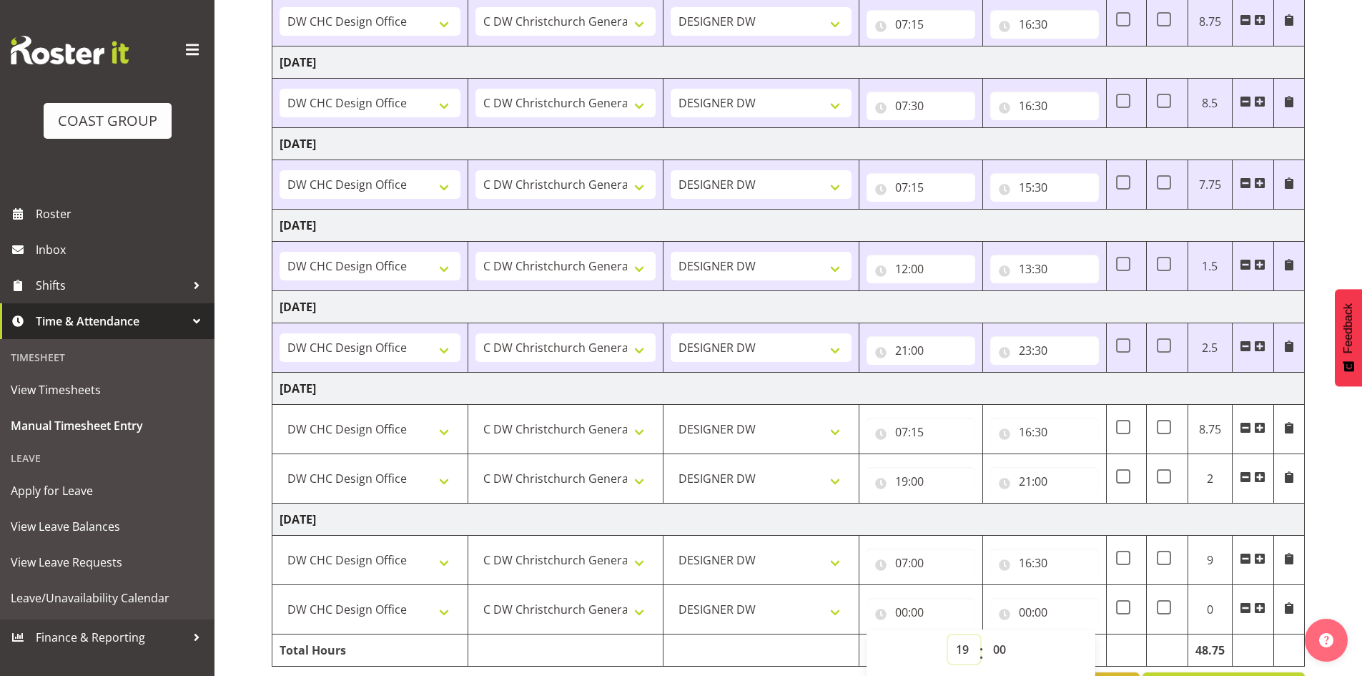
type input "19:00"
click at [1021, 616] on input "00:00" at bounding box center [1044, 612] width 109 height 29
click at [1088, 647] on select "00 01 02 03 04 05 06 07 08 09 10 11 12 13 14 15 16 17 18 19 20 21 22 23" at bounding box center [1088, 649] width 32 height 29
select select "21"
click at [1072, 635] on select "00 01 02 03 04 05 06 07 08 09 10 11 12 13 14 15 16 17 18 19 20 21 22 23" at bounding box center [1088, 649] width 32 height 29
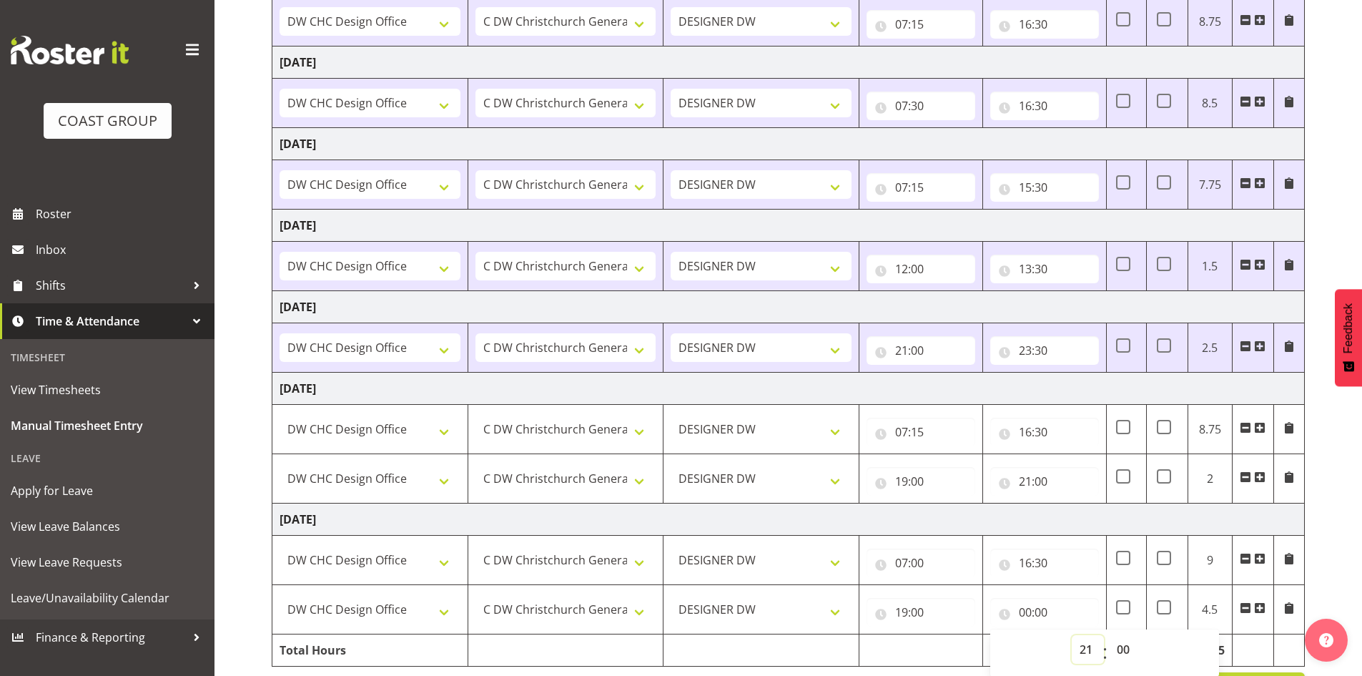
type input "21:00"
click at [1333, 579] on div "[DATE] - [DATE] MEA - Meal Allowance AWA - Away Allowence Shift Job Role Start …" at bounding box center [817, 285] width 1091 height 859
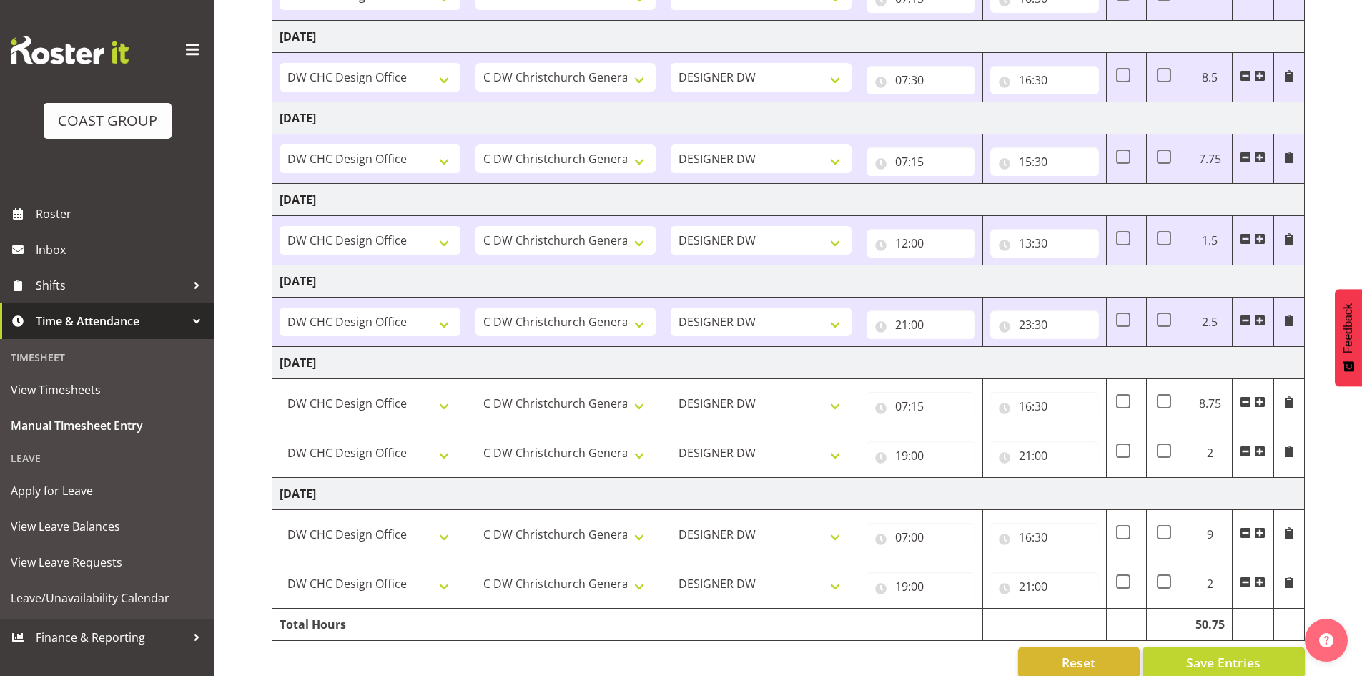
scroll to position [310, 0]
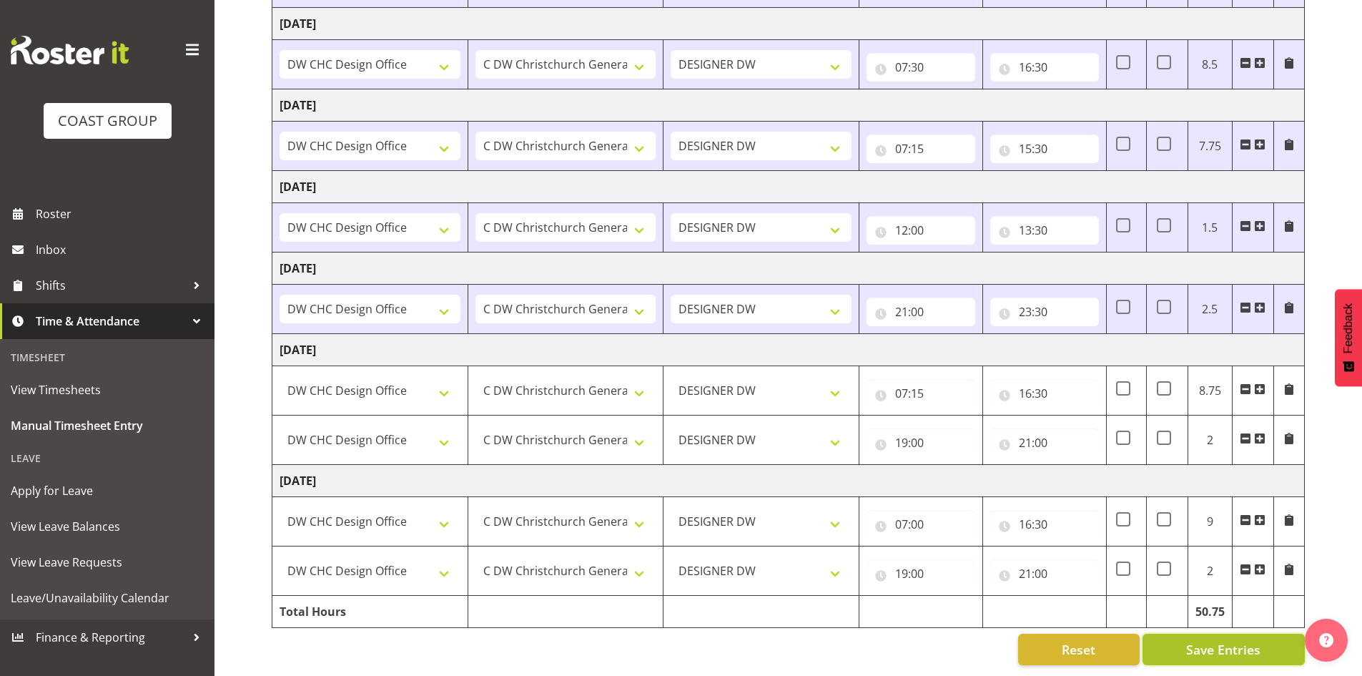
click at [1239, 640] on span "Save Entries" at bounding box center [1223, 649] width 74 height 19
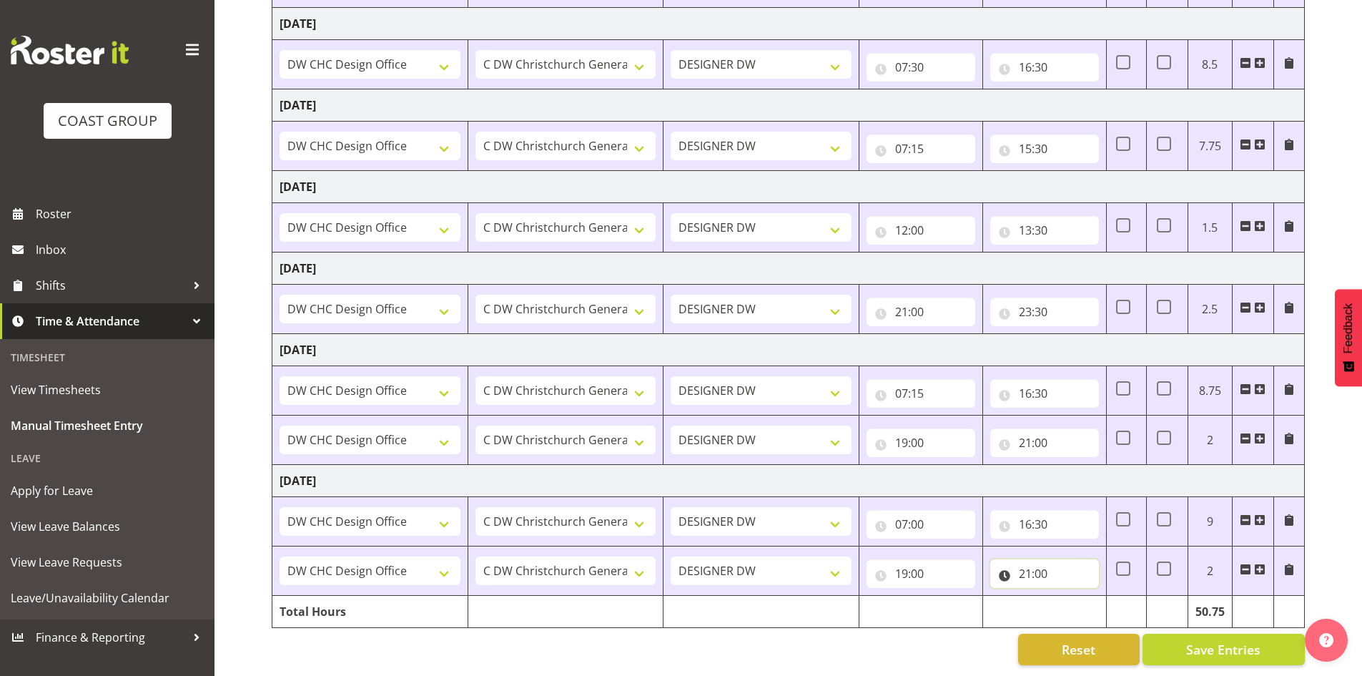
click at [1044, 559] on input "21:00" at bounding box center [1044, 573] width 109 height 29
click at [1131, 596] on select "00 01 02 03 04 05 06 07 08 09 10 11 12 13 14 15 16 17 18 19 20 21 22 23 24 25 2…" at bounding box center [1125, 610] width 32 height 29
select select "15"
click at [1109, 596] on select "00 01 02 03 04 05 06 07 08 09 10 11 12 13 14 15 16 17 18 19 20 21 22 23 24 25 2…" at bounding box center [1125, 610] width 32 height 29
type input "21:15"
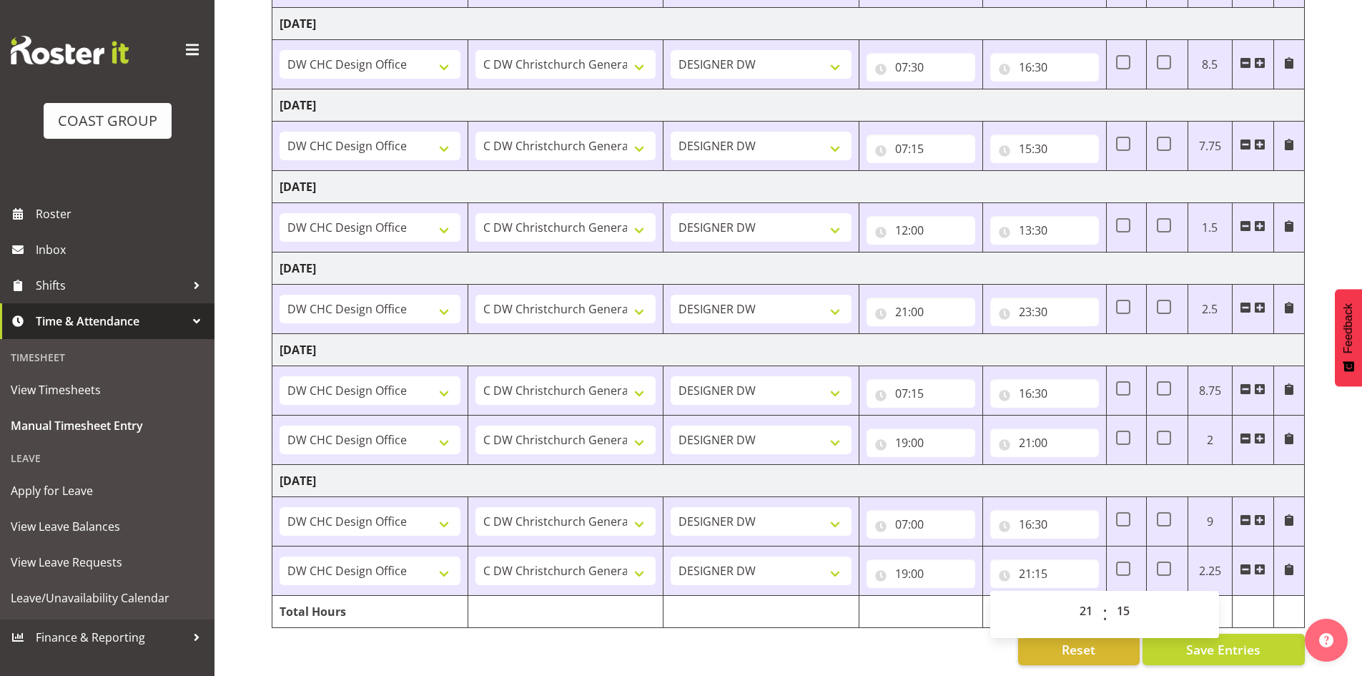
click at [1341, 551] on div "[DATE] - [DATE] MEA - Meal Allowance AWA - Away Allowence Shift Job Role Start …" at bounding box center [817, 246] width 1091 height 859
click at [1214, 641] on span "Save Entries" at bounding box center [1223, 649] width 74 height 19
click at [1203, 634] on button "Save Entries" at bounding box center [1224, 649] width 162 height 31
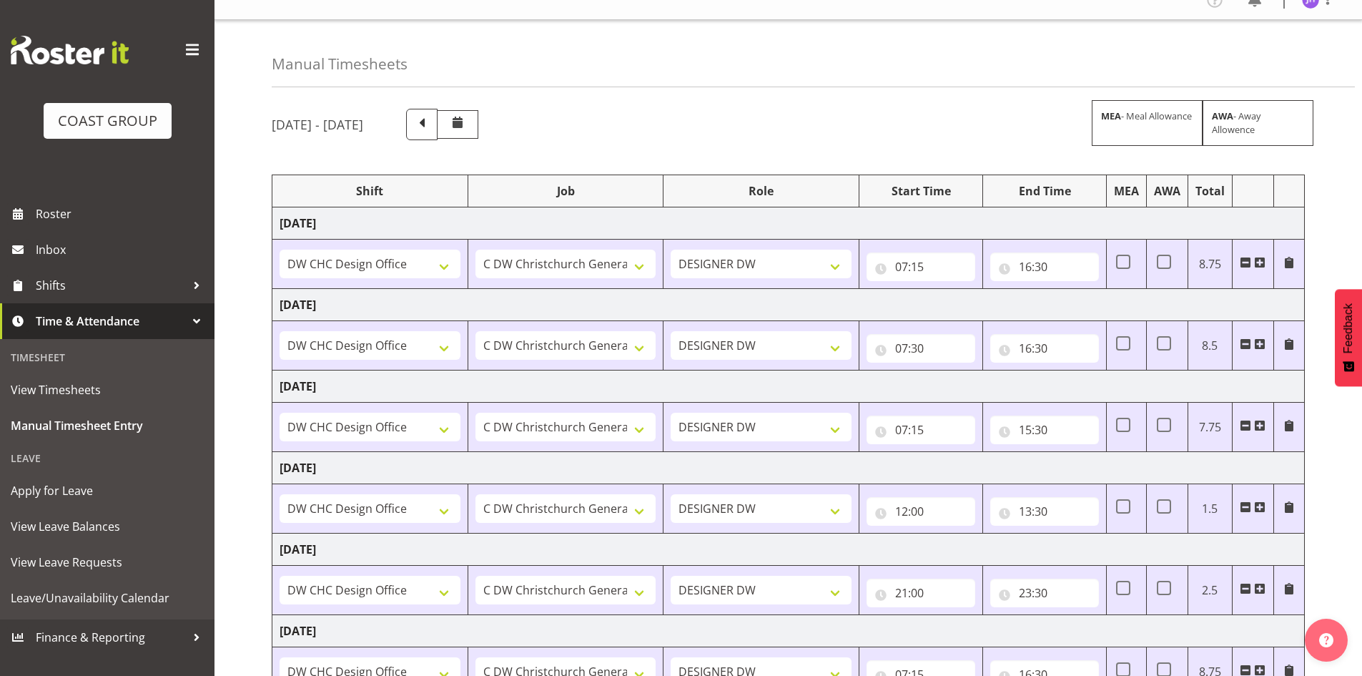
scroll to position [0, 0]
